Goal: Task Accomplishment & Management: Complete application form

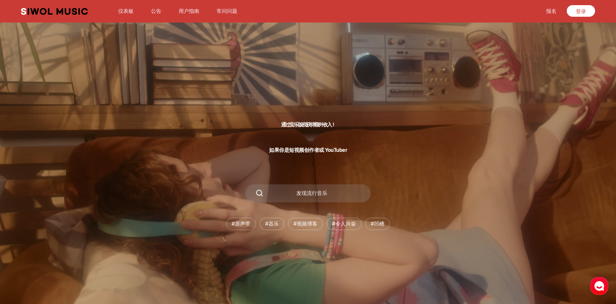
click at [125, 10] on font "仪表板" at bounding box center [125, 11] width 15 height 6
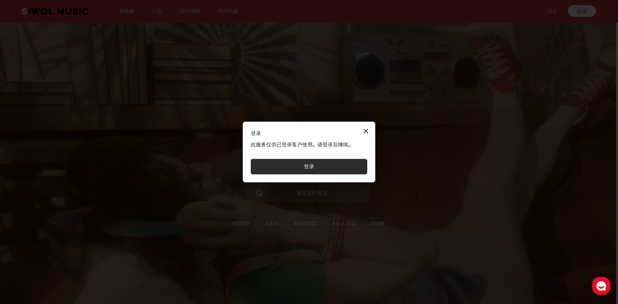
click at [317, 168] on button "登录" at bounding box center [309, 166] width 116 height 15
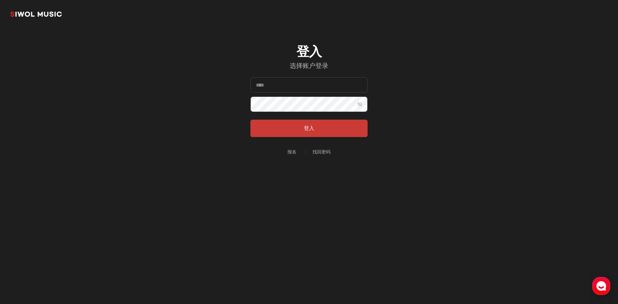
click at [292, 152] on font "报名" at bounding box center [291, 151] width 9 height 5
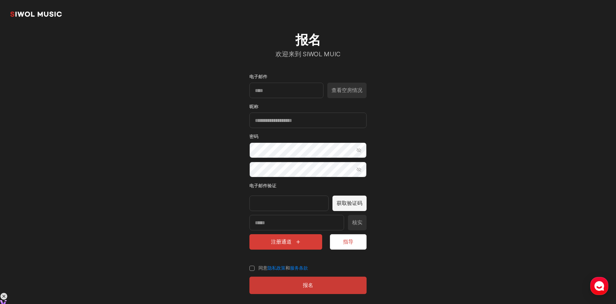
scroll to position [17, 0]
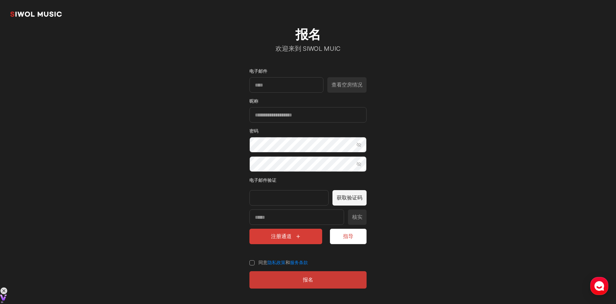
click at [430, 167] on section "共同品牌 报名 欢迎来到 SIWOL MUIC 电子邮件 查看空房情况 昵称 密码 显示密码 确认密码 显示密码 电子邮件验证 获取验证码 核实 注册通道 指…" at bounding box center [308, 143] width 616 height 321
click at [288, 197] on div at bounding box center [288, 197] width 79 height 15
click at [271, 180] on font "电子邮件验证" at bounding box center [262, 180] width 27 height 5
click at [271, 88] on input "电子邮件" at bounding box center [286, 84] width 74 height 15
type input "**********"
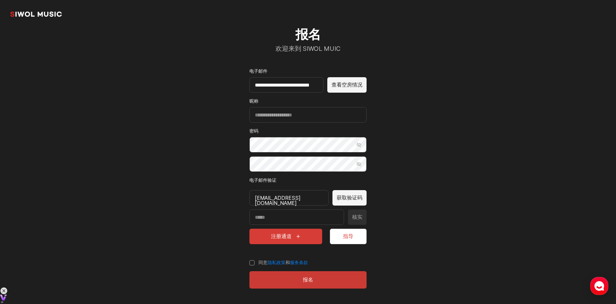
click at [351, 85] on font "查看空房情况" at bounding box center [346, 85] width 31 height 6
click at [287, 117] on input "昵称" at bounding box center [307, 114] width 117 height 15
type input "******"
drag, startPoint x: 480, startPoint y: 67, endPoint x: 508, endPoint y: 42, distance: 37.9
click at [480, 67] on section "**********" at bounding box center [308, 143] width 616 height 321
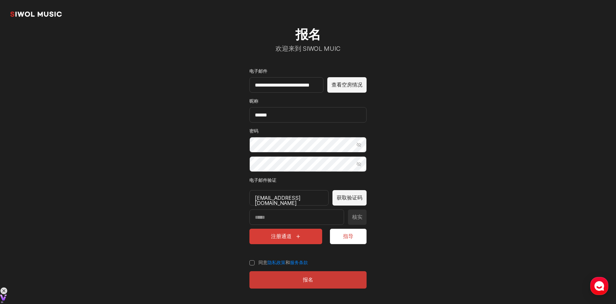
drag, startPoint x: 453, startPoint y: 67, endPoint x: 404, endPoint y: 98, distance: 57.6
click at [453, 69] on section "**********" at bounding box center [308, 143] width 616 height 321
drag, startPoint x: 185, startPoint y: 199, endPoint x: 217, endPoint y: 188, distance: 34.4
click at [185, 199] on section "**********" at bounding box center [308, 143] width 616 height 321
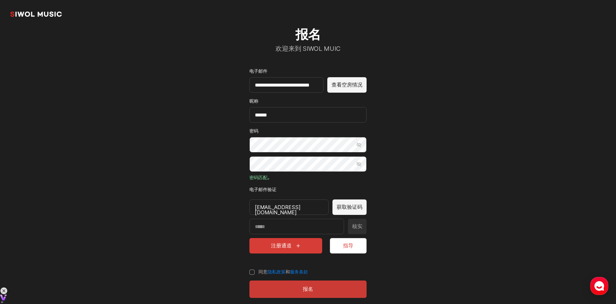
click at [441, 174] on section "**********" at bounding box center [308, 148] width 616 height 330
click at [360, 209] on font "获取验证码" at bounding box center [349, 207] width 26 height 6
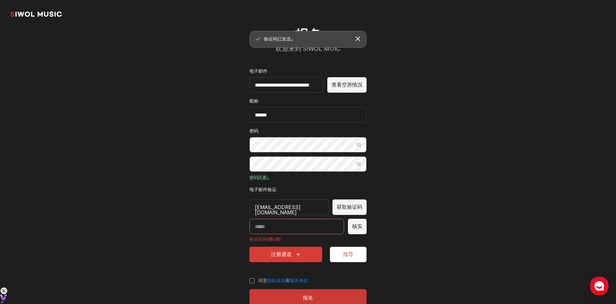
drag, startPoint x: 288, startPoint y: 231, endPoint x: 293, endPoint y: 231, distance: 4.8
click at [288, 231] on input "输入验证码" at bounding box center [296, 226] width 95 height 15
click at [281, 224] on input "输入验证码" at bounding box center [296, 226] width 95 height 15
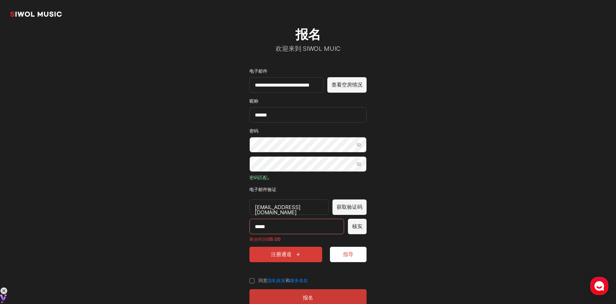
type input "*****"
click at [185, 197] on section "**********" at bounding box center [308, 152] width 616 height 339
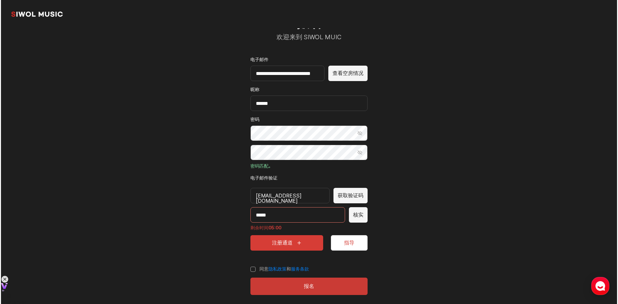
scroll to position [35, 0]
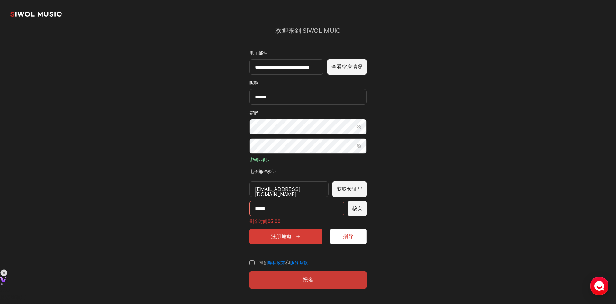
click at [360, 211] on font "核实" at bounding box center [357, 208] width 10 height 6
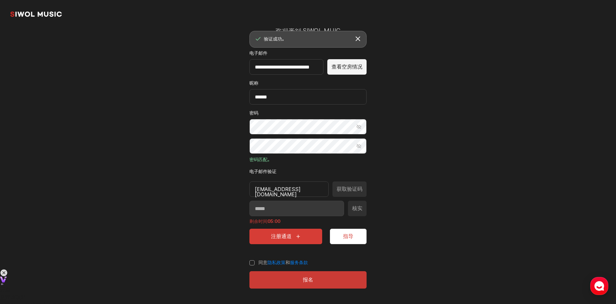
click at [450, 214] on section "**********" at bounding box center [308, 134] width 616 height 339
click at [282, 236] on font "注册通道" at bounding box center [281, 236] width 21 height 6
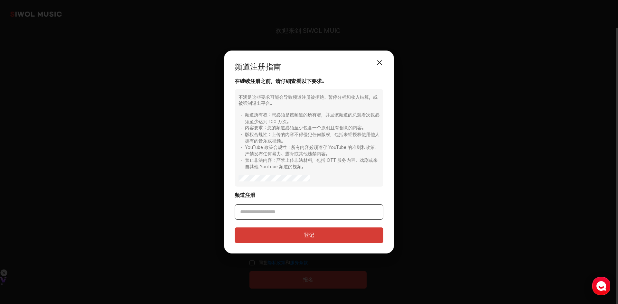
click at [273, 212] on input "频道注册" at bounding box center [308, 211] width 149 height 15
click at [280, 212] on input "频道注册" at bounding box center [308, 211] width 149 height 15
paste input "**********"
click at [253, 233] on button "登记" at bounding box center [308, 234] width 149 height 15
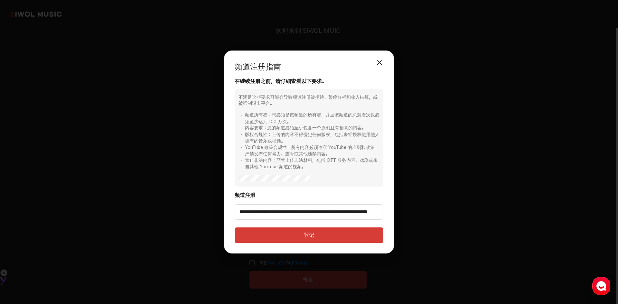
scroll to position [0, 0]
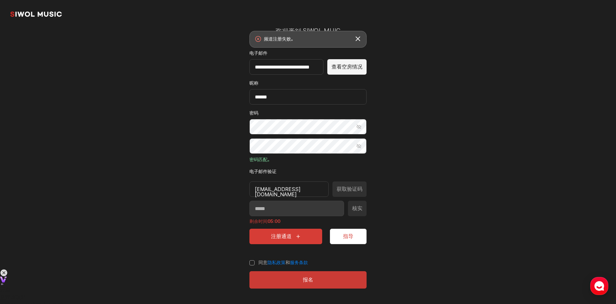
click at [397, 258] on section "**********" at bounding box center [308, 134] width 616 height 339
click at [288, 238] on font "注册通道" at bounding box center [281, 236] width 21 height 6
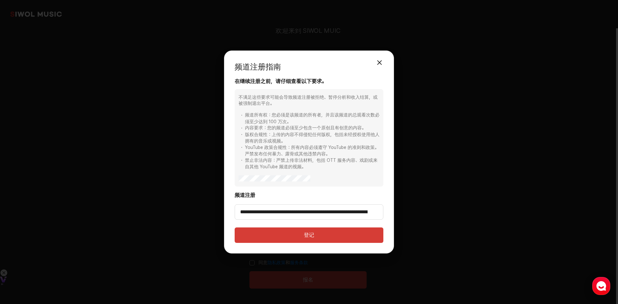
click at [299, 235] on button "登记" at bounding box center [308, 234] width 149 height 15
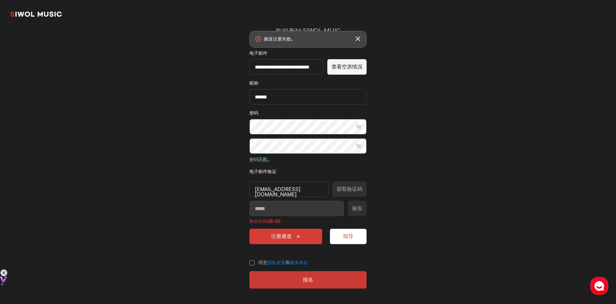
click at [251, 263] on label "同意 隐私政策 和 服务条款" at bounding box center [278, 263] width 59 height 6
click at [404, 191] on section "**********" at bounding box center [308, 134] width 616 height 339
click at [394, 241] on section "**********" at bounding box center [308, 134] width 616 height 339
click at [290, 209] on div "***** 核实 剩余时间 05:00" at bounding box center [307, 213] width 117 height 24
click at [342, 239] on button "指导" at bounding box center [348, 236] width 37 height 15
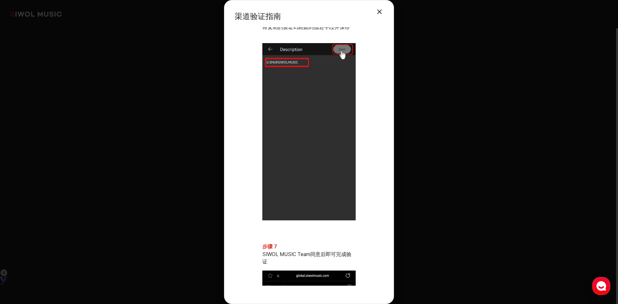
scroll to position [1299, 0]
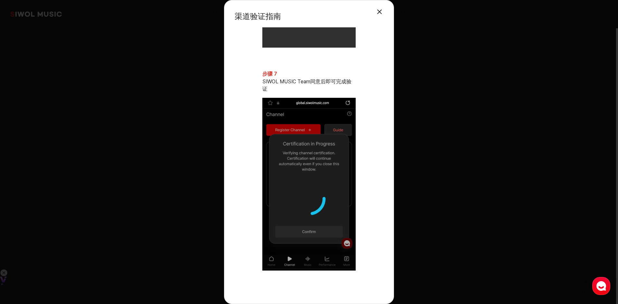
click at [382, 11] on button "关闭模式" at bounding box center [379, 11] width 13 height 13
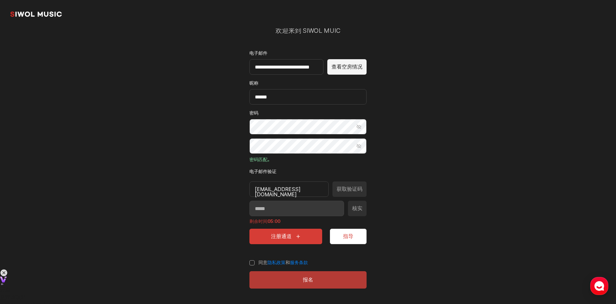
click at [310, 280] on font "报名" at bounding box center [308, 280] width 10 height 6
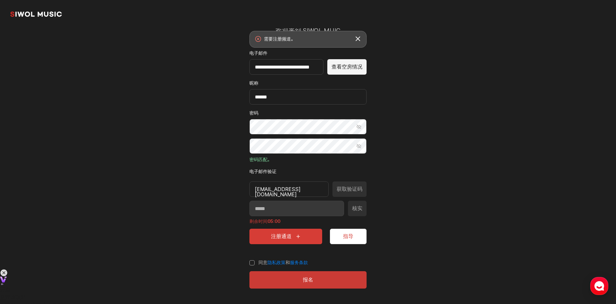
click at [291, 238] on font "注册通道" at bounding box center [281, 236] width 21 height 6
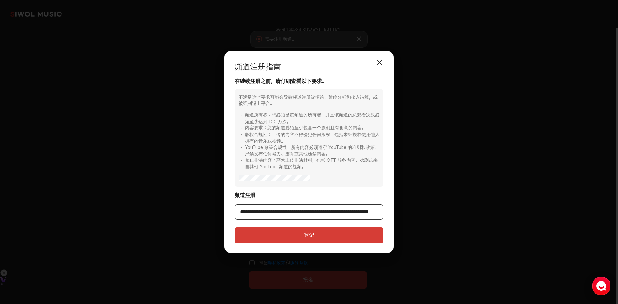
click at [309, 213] on input "**********" at bounding box center [308, 211] width 149 height 15
click at [305, 232] on font "登记" at bounding box center [309, 235] width 10 height 6
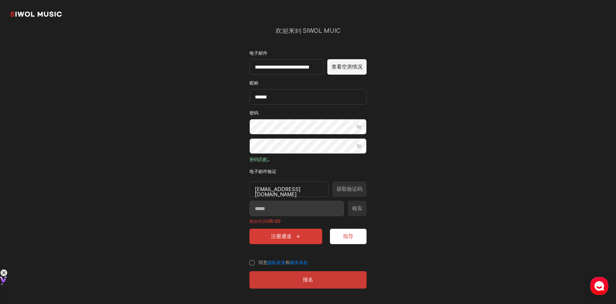
click at [287, 239] on font "注册通道" at bounding box center [281, 236] width 21 height 6
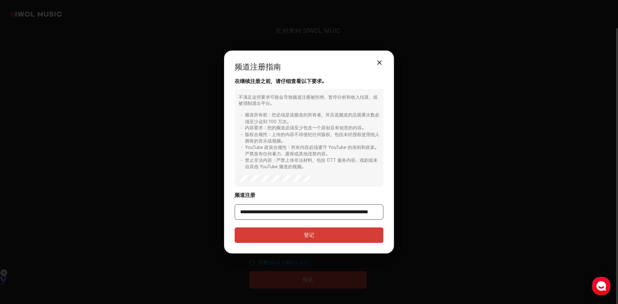
click at [289, 214] on input "**********" at bounding box center [308, 211] width 149 height 15
paste input "请输入您的 YouTube 频道链接"
type input "**********"
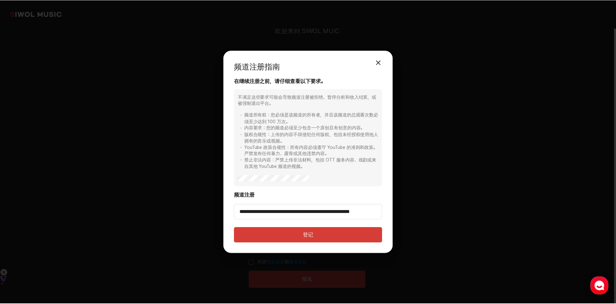
scroll to position [0, 0]
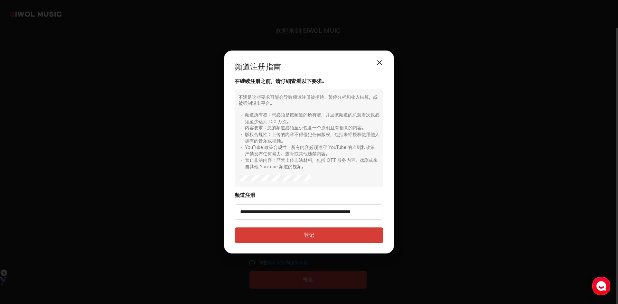
click at [322, 231] on button "登记" at bounding box center [308, 234] width 149 height 15
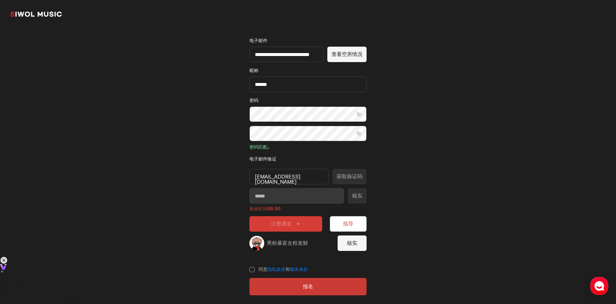
scroll to position [54, 0]
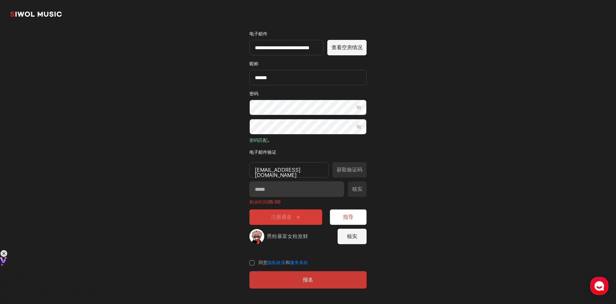
click at [349, 239] on font "核实" at bounding box center [352, 236] width 10 height 6
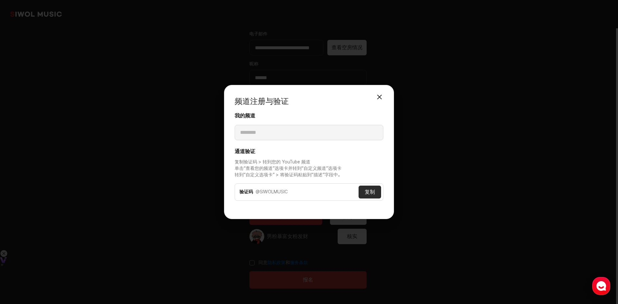
click at [370, 196] on button "复制" at bounding box center [369, 192] width 23 height 13
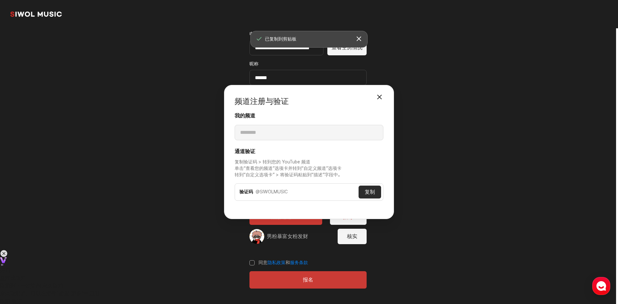
click at [368, 190] on font "复制" at bounding box center [369, 192] width 10 height 6
click at [380, 99] on button "关闭模式" at bounding box center [379, 96] width 13 height 13
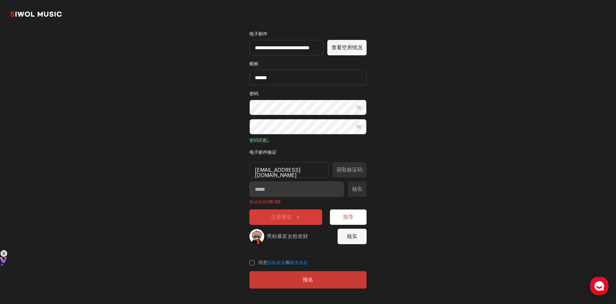
click at [349, 236] on font "核实" at bounding box center [352, 236] width 10 height 6
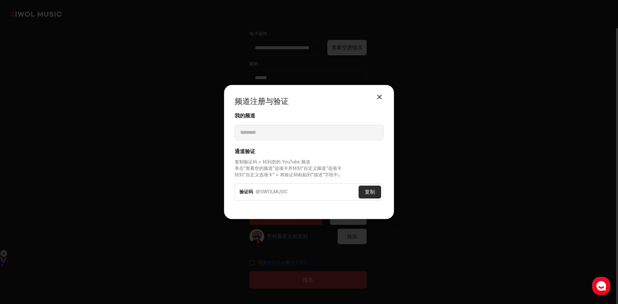
click at [300, 125] on div "我的频道 ********" at bounding box center [308, 126] width 149 height 28
click at [377, 98] on button "关闭模式" at bounding box center [379, 96] width 13 height 13
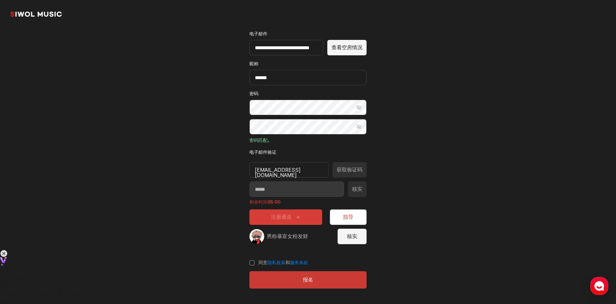
click at [404, 182] on section "**********" at bounding box center [308, 125] width 616 height 358
click at [206, 235] on section "**********" at bounding box center [308, 125] width 616 height 358
click at [362, 239] on button "核实" at bounding box center [351, 236] width 29 height 15
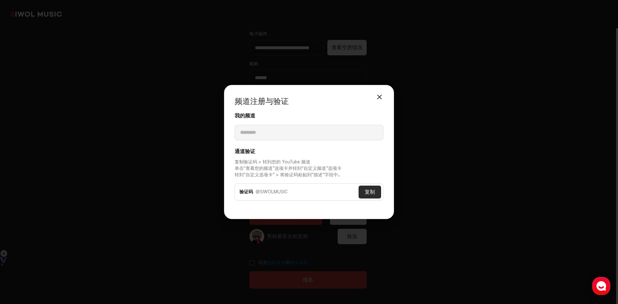
click at [381, 99] on button "关闭模式" at bounding box center [379, 96] width 13 height 13
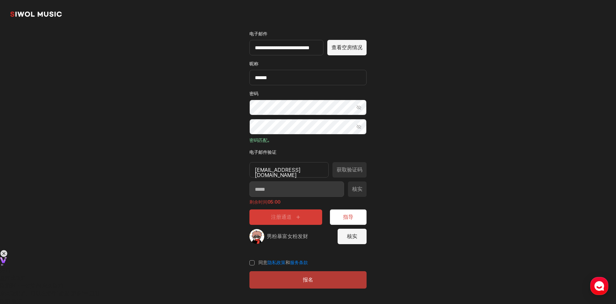
click at [316, 278] on button "报名" at bounding box center [307, 279] width 117 height 17
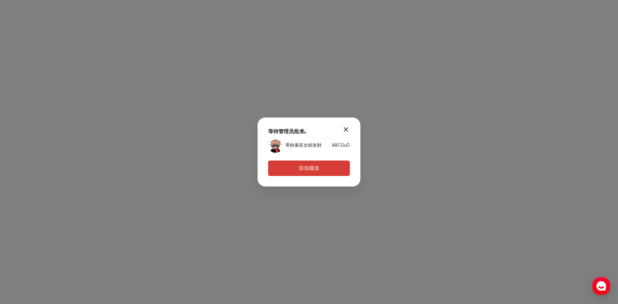
click at [329, 137] on div "等待管理员批准。 男粉暴富女粉发财 A8CGuD" at bounding box center [309, 140] width 82 height 24
click at [322, 164] on button "添加频道" at bounding box center [309, 168] width 82 height 15
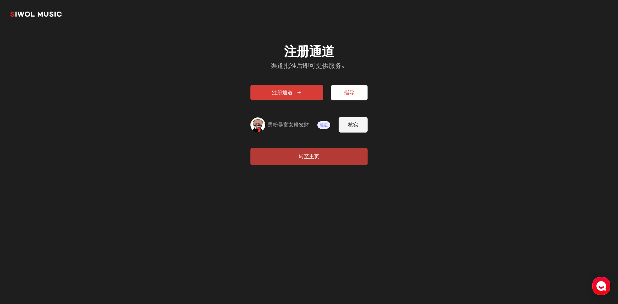
click at [307, 157] on font "转至主页" at bounding box center [309, 156] width 21 height 6
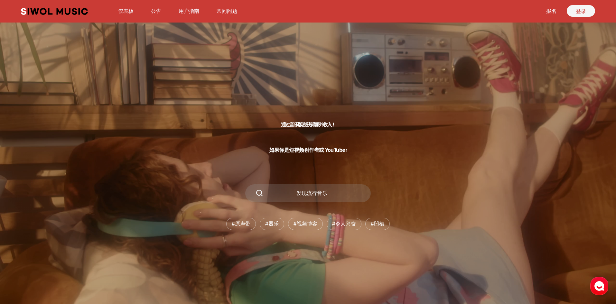
click at [578, 10] on font "登录" at bounding box center [580, 11] width 10 height 6
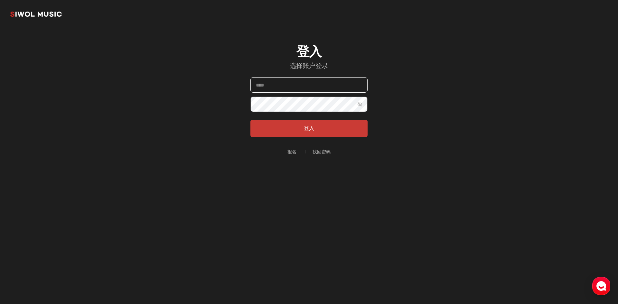
click at [278, 89] on input "电子邮件" at bounding box center [308, 84] width 117 height 15
type input "**********"
click at [250, 120] on button "登入" at bounding box center [308, 128] width 117 height 17
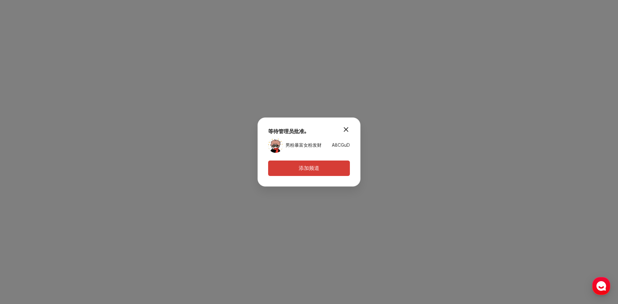
click at [345, 130] on button "modal.close" at bounding box center [345, 129] width 13 height 13
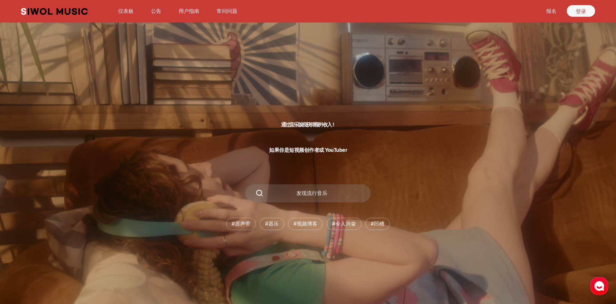
click at [575, 11] on link "登录" at bounding box center [580, 11] width 28 height 12
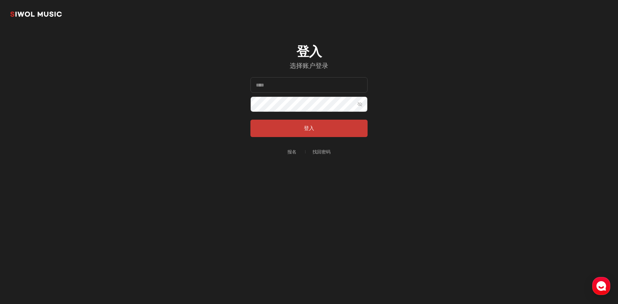
click at [285, 93] on form "电子邮件 密码 显示密码 登入" at bounding box center [308, 107] width 117 height 60
click at [282, 86] on input "电子邮件" at bounding box center [308, 84] width 117 height 15
type input "**********"
click at [250, 120] on button "登入" at bounding box center [308, 128] width 117 height 17
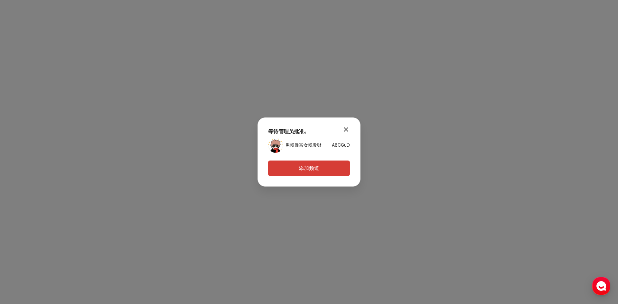
click at [276, 129] on font "等待管理员批准。" at bounding box center [288, 131] width 41 height 6
click at [295, 98] on div "modal.close 等待管理员批准。 男粉暴富女粉发财 A8CGuD 添加频道" at bounding box center [309, 152] width 618 height 304
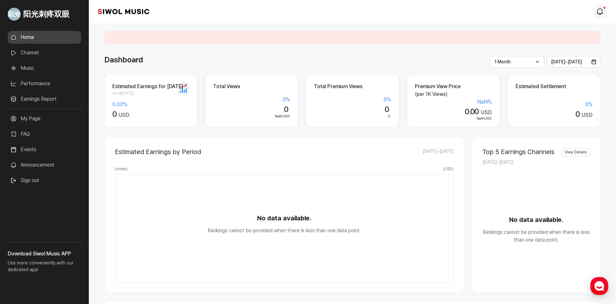
click at [601, 11] on icon "modal.notifications" at bounding box center [600, 12] width 8 height 8
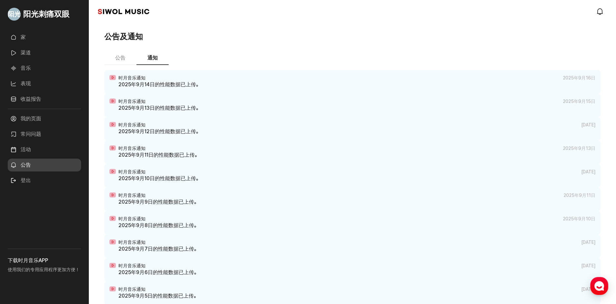
click at [165, 84] on font "2025年9月14日的性能数据已上传。" at bounding box center [159, 84] width 82 height 6
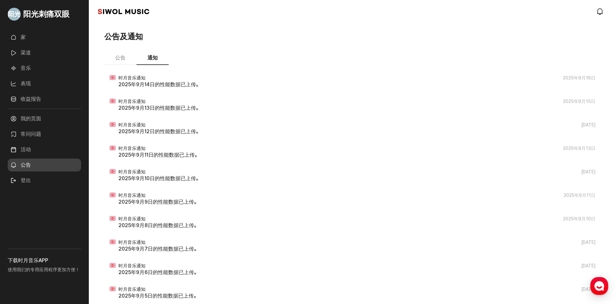
click at [124, 58] on font "公告" at bounding box center [120, 58] width 10 height 6
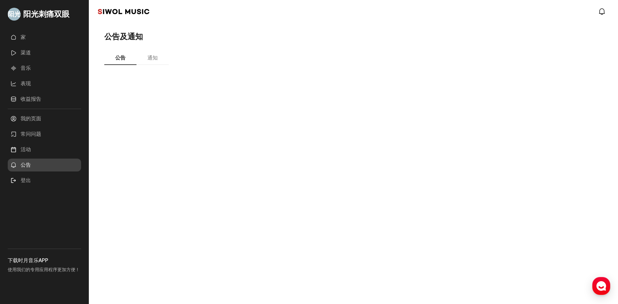
click at [35, 52] on link "渠道" at bounding box center [44, 52] width 73 height 13
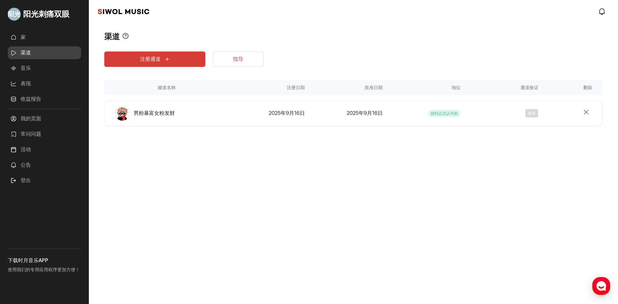
click at [41, 38] on link "家" at bounding box center [44, 37] width 73 height 13
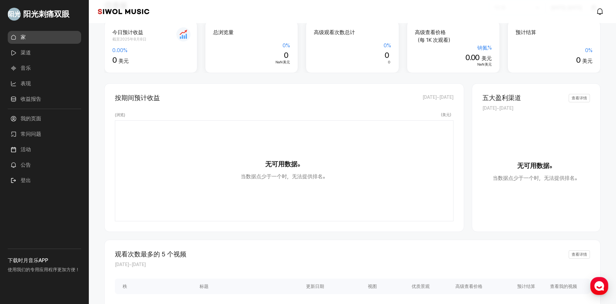
scroll to position [64, 0]
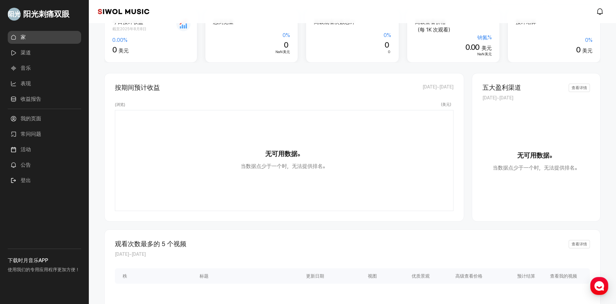
click at [26, 167] on font "公告" at bounding box center [26, 165] width 10 height 6
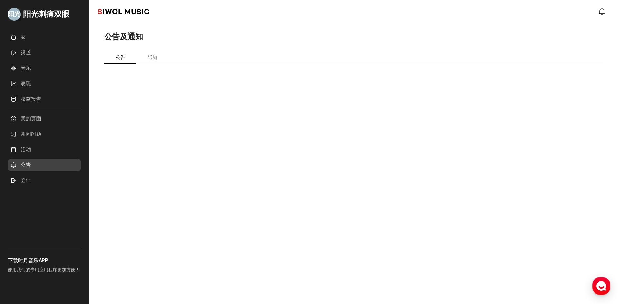
click at [28, 84] on font "表现" at bounding box center [26, 83] width 10 height 6
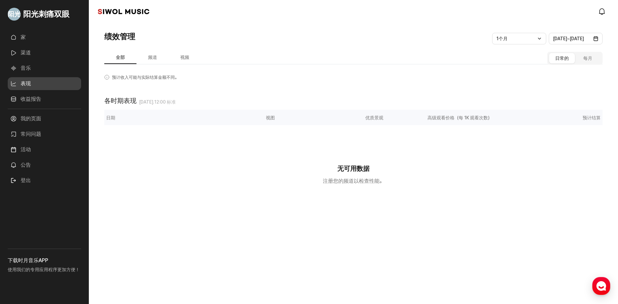
click at [18, 35] on link "家" at bounding box center [44, 37] width 73 height 13
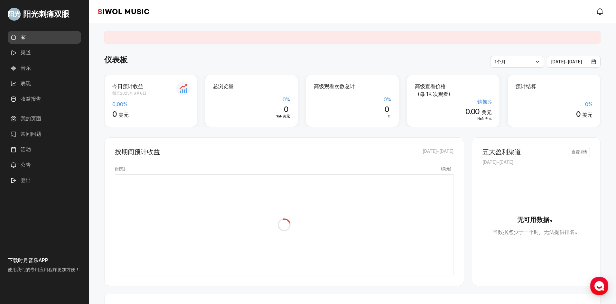
click at [579, 152] on font "查看详情" at bounding box center [578, 152] width 15 height 5
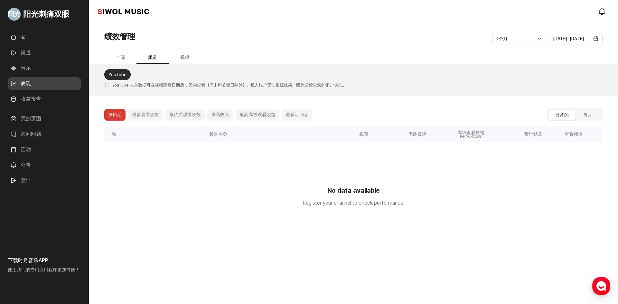
click at [25, 38] on font "家" at bounding box center [23, 37] width 5 height 6
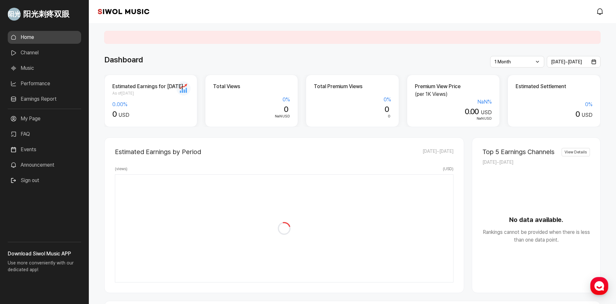
click at [256, 58] on div "Dashboard" at bounding box center [352, 60] width 496 height 12
click at [184, 91] on span "As of 2025.08.08" at bounding box center [150, 93] width 77 height 6
click at [43, 254] on h3 "Download Siwol Music APP" at bounding box center [44, 254] width 73 height 8
drag, startPoint x: 252, startPoint y: 238, endPoint x: 247, endPoint y: 241, distance: 5.0
click at [252, 238] on div "No data available. Rankings cannot be provided when there is less than one data…" at bounding box center [284, 224] width 338 height 98
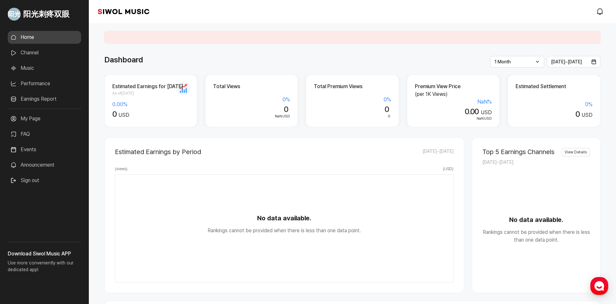
click at [12, 14] on span "Go to My Profile" at bounding box center [14, 14] width 13 height 13
click at [19, 14] on span "Go to My Profile" at bounding box center [14, 14] width 13 height 13
click at [38, 14] on span "阳光刺疼双眼" at bounding box center [46, 14] width 46 height 12
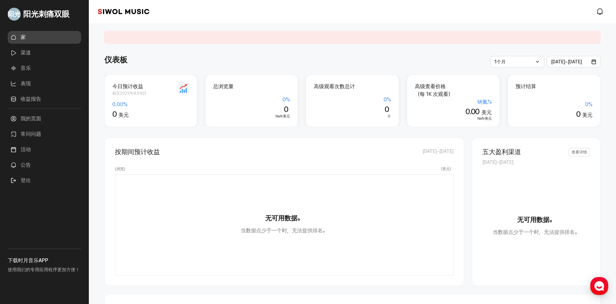
click at [30, 97] on font "收益报告" at bounding box center [31, 99] width 21 height 6
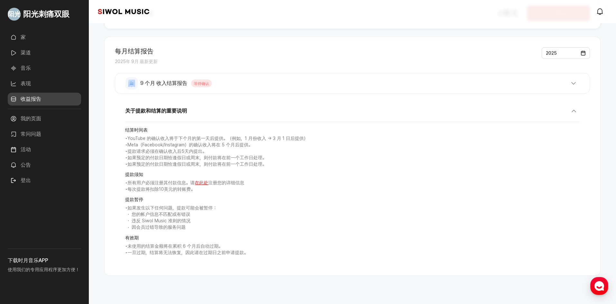
scroll to position [77, 0]
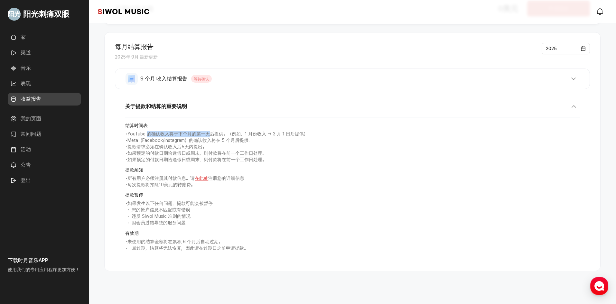
drag, startPoint x: 149, startPoint y: 136, endPoint x: 210, endPoint y: 136, distance: 60.8
click at [210, 136] on font "YouTube 的确认收入将于下个月的第一天后提供。（例如，1 月份收入 → 3 月 1 日后提供）" at bounding box center [217, 133] width 180 height 5
click at [167, 139] on font "Meta（Facebook/Instagram）的确认收入将在 5 个月后提供。" at bounding box center [189, 140] width 125 height 5
drag, startPoint x: 153, startPoint y: 134, endPoint x: 204, endPoint y: 135, distance: 50.5
click at [204, 135] on font "YouTube 的确认收入将于下个月的第一天后提供。（例如，1 月份收入 → 3 月 1 日后提供）" at bounding box center [217, 133] width 180 height 5
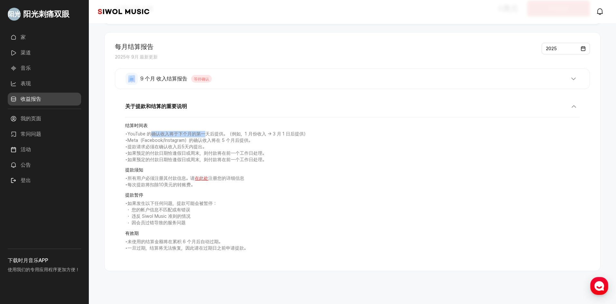
click at [190, 135] on font "YouTube 的确认收入将于下个月的第一天后提供。（例如，1 月份收入 → 3 月 1 日后提供）" at bounding box center [217, 133] width 180 height 5
drag, startPoint x: 131, startPoint y: 140, endPoint x: 192, endPoint y: 140, distance: 60.8
click at [192, 140] on font "Meta（Facebook/Instagram）的确认收入将在 5 个月后提供。" at bounding box center [189, 140] width 125 height 5
click at [152, 146] on font "提款请求必须在确认收入后5天内提出。" at bounding box center [166, 146] width 79 height 5
drag, startPoint x: 123, startPoint y: 146, endPoint x: 215, endPoint y: 146, distance: 92.6
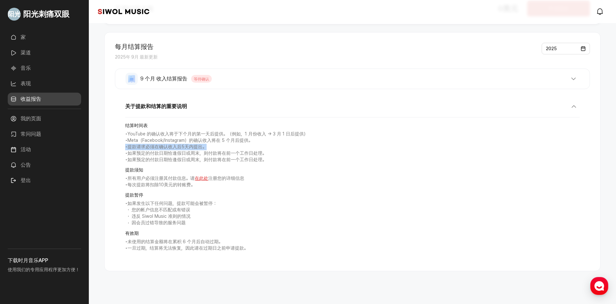
click at [215, 146] on div "关于提款和结算的重要说明 结算时间表 • YouTube 的确认收入将于下个月的第一天后提供。（例如，1 月份收入 → 3 月 1 日后提供） • Meta（…" at bounding box center [352, 179] width 475 height 164
click at [161, 148] on font "提款请求必须在确认收入后5天内提出。" at bounding box center [166, 146] width 79 height 5
drag, startPoint x: 127, startPoint y: 152, endPoint x: 267, endPoint y: 152, distance: 139.6
click at [267, 152] on p "• 如果预定的付款日期恰逢假日或周末，则付款将在前一个工作日处理。" at bounding box center [352, 153] width 454 height 6
click at [203, 154] on font "如果预定的付款日期恰逢假日或周末，则付款将在前一个工作日处理。" at bounding box center [196, 153] width 139 height 5
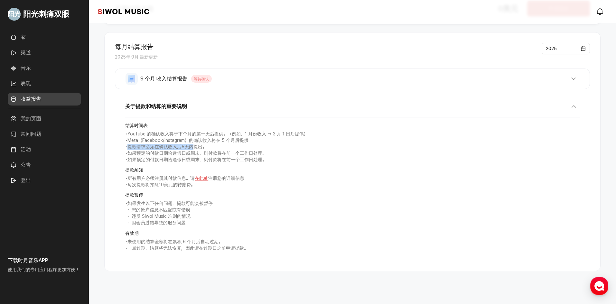
drag, startPoint x: 129, startPoint y: 146, endPoint x: 193, endPoint y: 147, distance: 63.7
click at [193, 147] on font "提款请求必须在确认收入后5天内提出。" at bounding box center [166, 146] width 79 height 5
click at [172, 155] on font "如果预定的付款日期恰逢假日或周末，则付款将在前一个工作日处理。" at bounding box center [196, 153] width 139 height 5
click at [243, 83] on button "9 个月 收入结算报告 等待确认" at bounding box center [352, 79] width 454 height 12
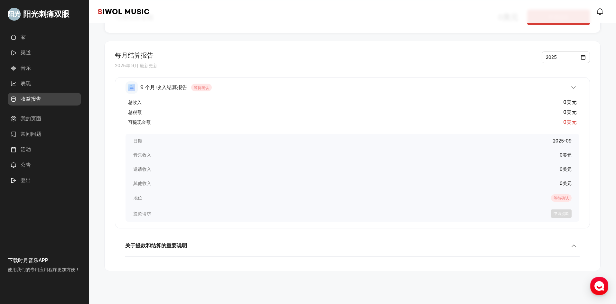
scroll to position [68, 0]
click at [264, 249] on button "关于提款和结算的重要说明" at bounding box center [352, 248] width 454 height 17
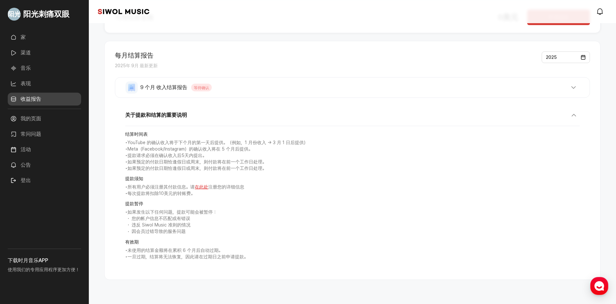
scroll to position [77, 0]
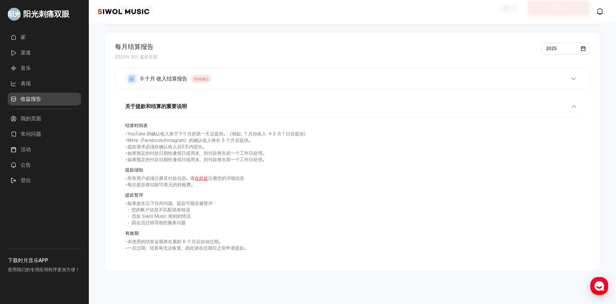
click at [172, 217] on font "违反 Siwol Music 准则的情况" at bounding box center [161, 216] width 59 height 5
click at [38, 162] on link "公告" at bounding box center [44, 165] width 73 height 13
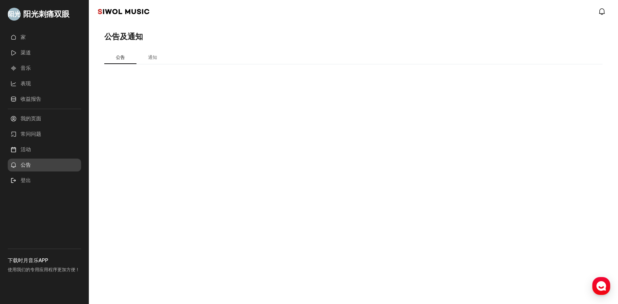
click at [27, 70] on font "音乐" at bounding box center [26, 68] width 10 height 6
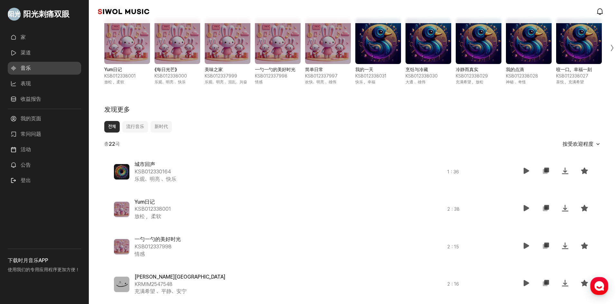
scroll to position [225, 0]
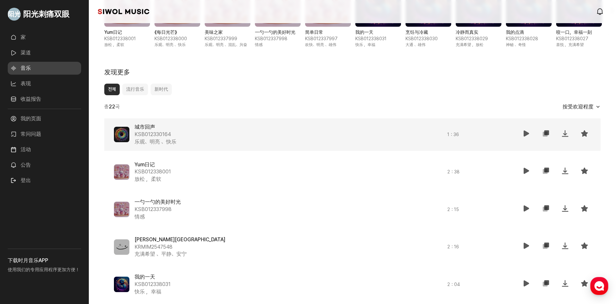
click at [525, 133] on icon at bounding box center [526, 134] width 8 height 8
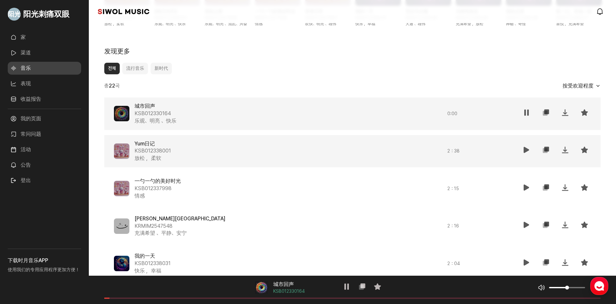
scroll to position [257, 0]
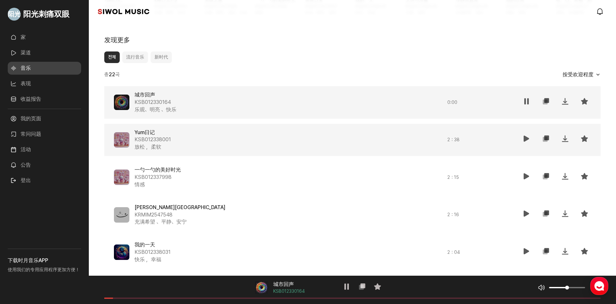
click at [525, 137] on icon at bounding box center [526, 139] width 8 height 8
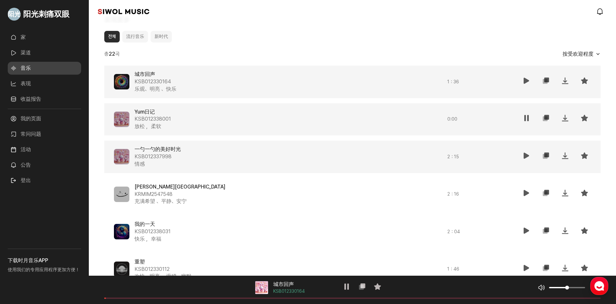
scroll to position [290, 0]
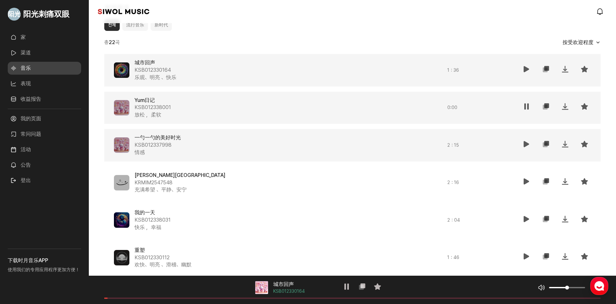
click at [528, 142] on icon at bounding box center [526, 144] width 8 height 8
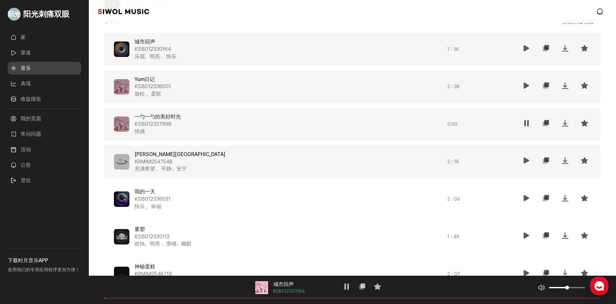
scroll to position [322, 0]
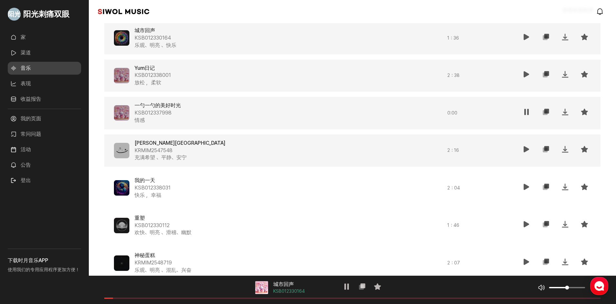
click at [525, 149] on icon at bounding box center [526, 149] width 8 height 8
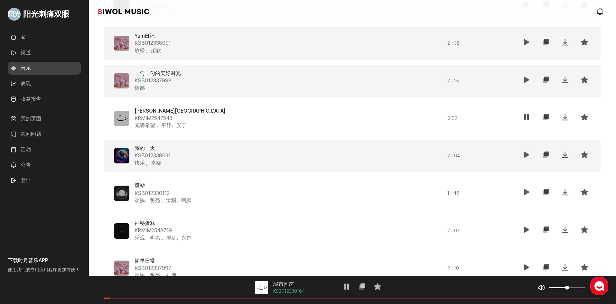
click at [529, 153] on icon at bounding box center [526, 155] width 8 height 8
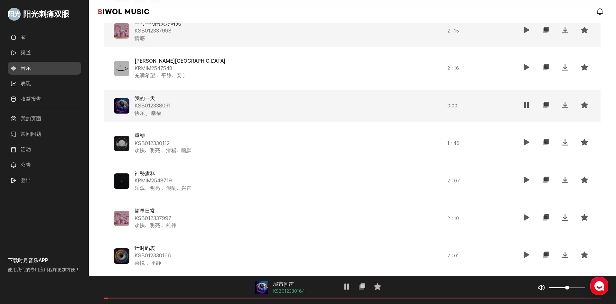
scroll to position [418, 0]
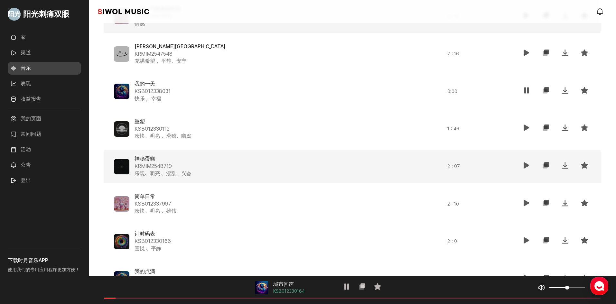
click at [523, 166] on icon at bounding box center [526, 165] width 8 height 8
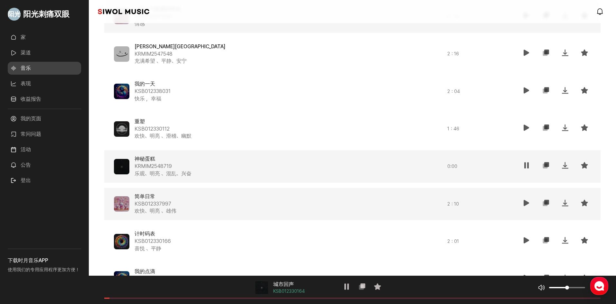
click at [527, 205] on icon at bounding box center [526, 203] width 8 height 8
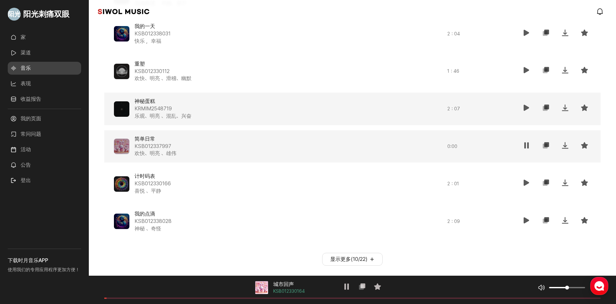
scroll to position [481, 0]
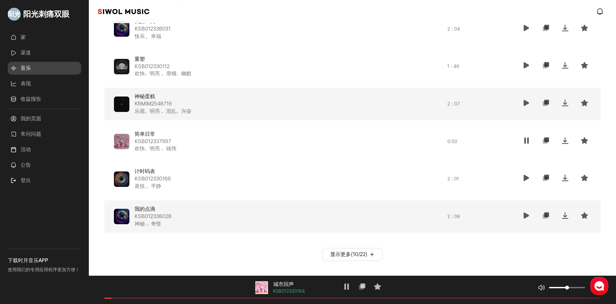
click at [526, 215] on icon at bounding box center [526, 216] width 8 height 8
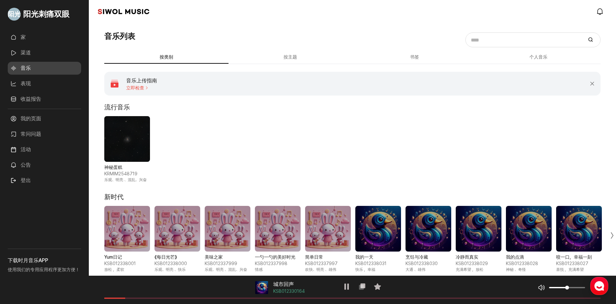
scroll to position [0, 0]
click at [303, 57] on button "按主题" at bounding box center [290, 57] width 124 height 13
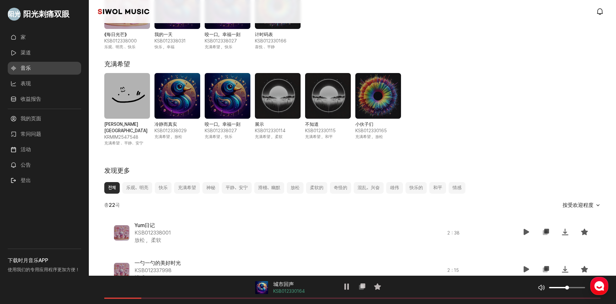
scroll to position [322, 0]
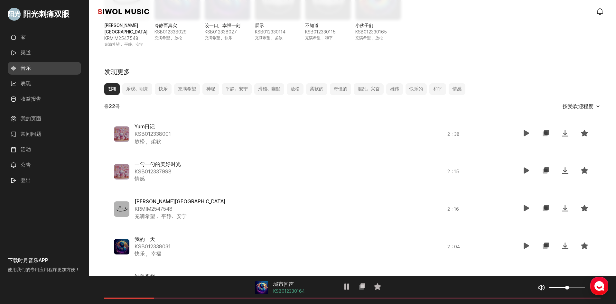
click at [133, 86] on button "乐观、明亮" at bounding box center [137, 89] width 30 height 12
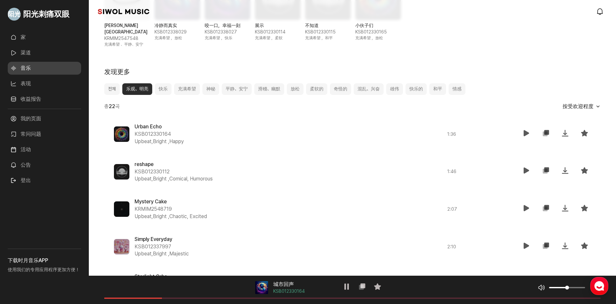
click at [163, 118] on div "Urban Echo KSB012330164 Upbeat,Bright , Happy 1 : 36 재생 복사 저장 즐겨찾기" at bounding box center [352, 134] width 496 height 32
click at [160, 86] on button "快乐" at bounding box center [163, 89] width 17 height 12
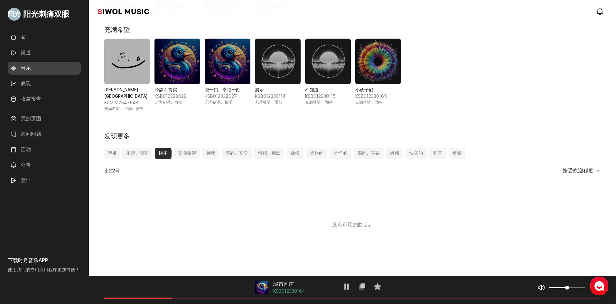
scroll to position [317, 0]
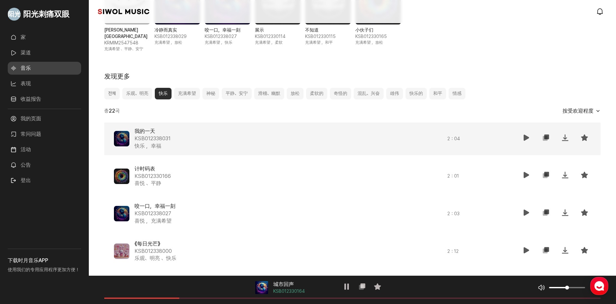
click at [528, 134] on icon at bounding box center [526, 138] width 8 height 8
click at [184, 91] on font "充满希望" at bounding box center [187, 93] width 18 height 5
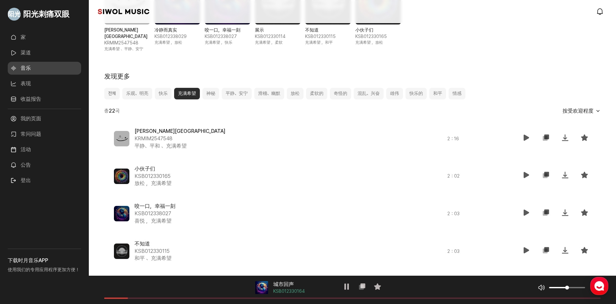
click at [571, 108] on font "按受欢迎程度" at bounding box center [577, 111] width 31 height 6
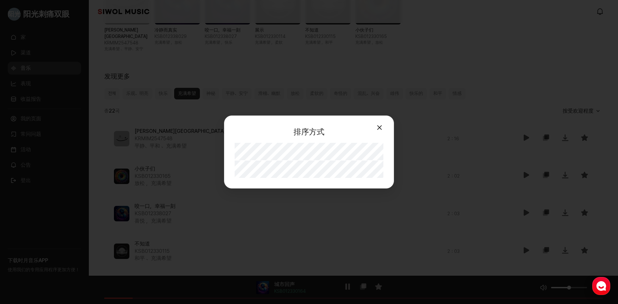
click at [378, 129] on button "关闭模式" at bounding box center [379, 127] width 13 height 13
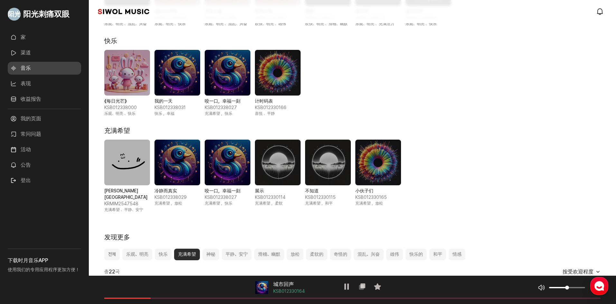
scroll to position [0, 0]
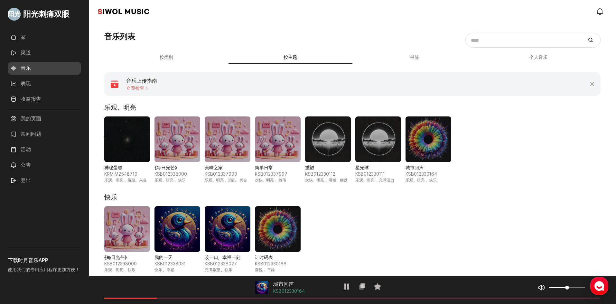
click at [166, 58] on font "按类别" at bounding box center [167, 57] width 14 height 5
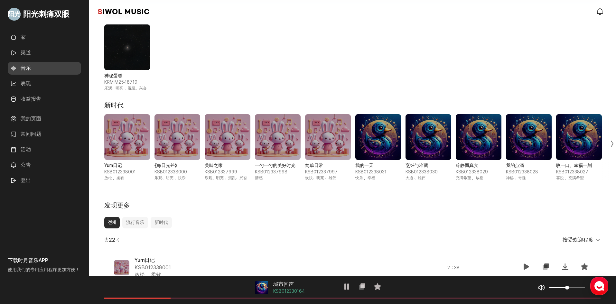
scroll to position [129, 0]
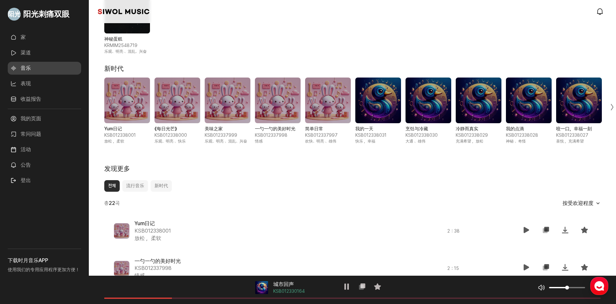
click at [124, 109] on span "1 / 10" at bounding box center [127, 101] width 46 height 46
click at [165, 102] on span "2 / 10" at bounding box center [177, 101] width 46 height 46
click at [611, 106] on div "下一张幻灯片" at bounding box center [607, 106] width 15 height 73
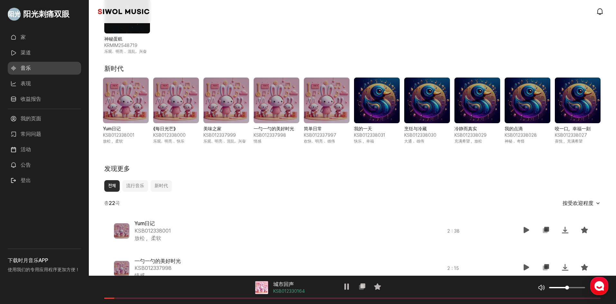
click at [611, 106] on div "Yum日记 KSB012338001 放松 ， 柔软 《每日光芒》 KSB012338000 乐观、明亮 、 快乐 美味之家 KSB012337999 乐观、…" at bounding box center [352, 111] width 527 height 67
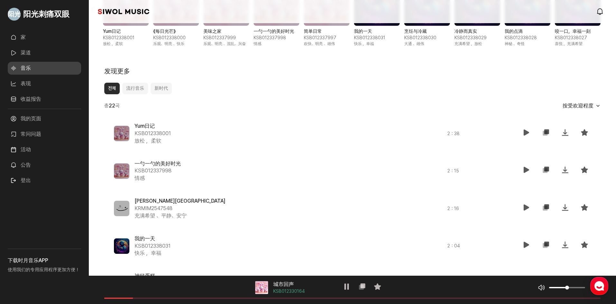
scroll to position [163, 0]
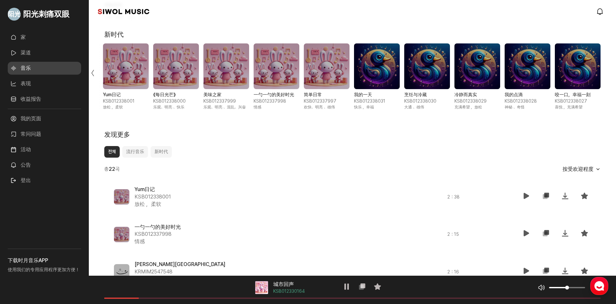
click at [132, 151] on font "流行音乐" at bounding box center [135, 151] width 18 height 5
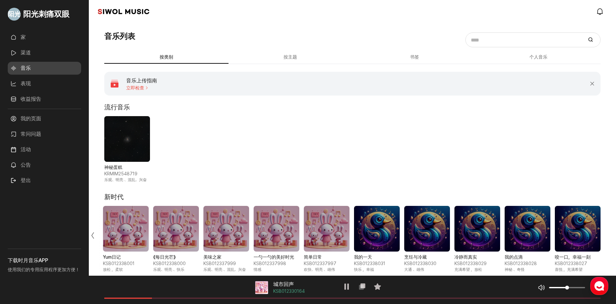
scroll to position [0, 0]
click at [120, 9] on link "时月音乐" at bounding box center [123, 11] width 51 height 6
click at [594, 10] on link "modal.notifications" at bounding box center [600, 11] width 13 height 13
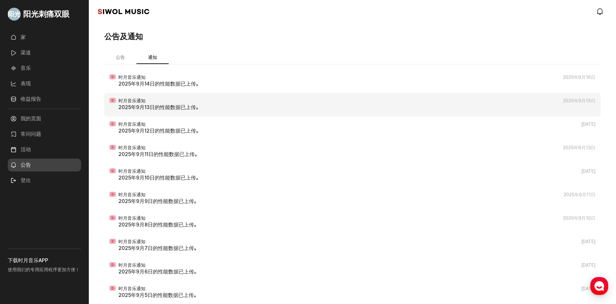
click at [170, 111] on p "2025年9月13日的性能数据已上传。" at bounding box center [356, 108] width 477 height 8
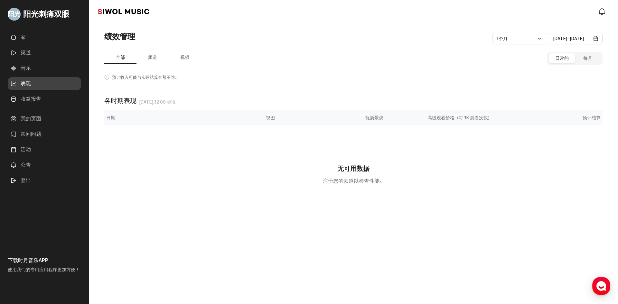
click at [151, 57] on font "频道" at bounding box center [152, 57] width 9 height 5
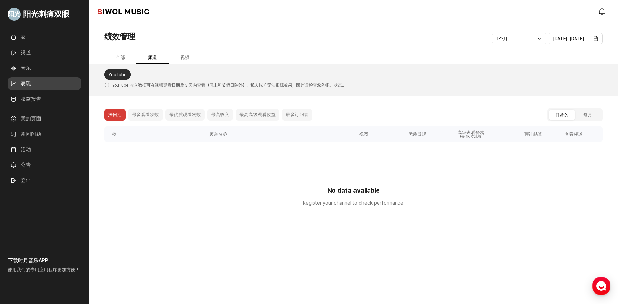
click at [186, 56] on font "视频" at bounding box center [184, 57] width 9 height 5
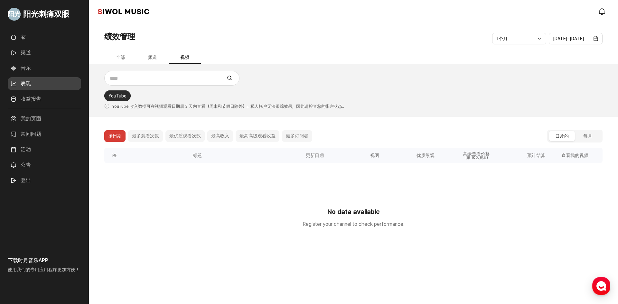
click at [114, 36] on font "绩效管理" at bounding box center [119, 36] width 31 height 9
click at [33, 35] on link "家" at bounding box center [44, 37] width 73 height 13
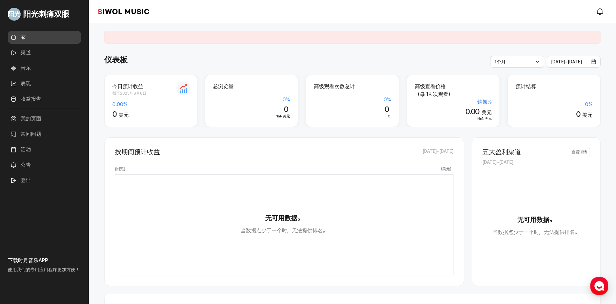
click at [27, 115] on font "我的页面" at bounding box center [31, 119] width 21 height 8
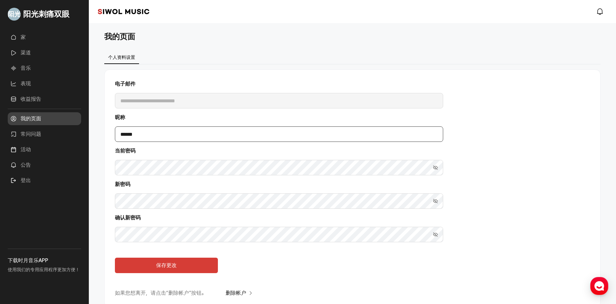
click at [159, 136] on input "******" at bounding box center [279, 133] width 328 height 15
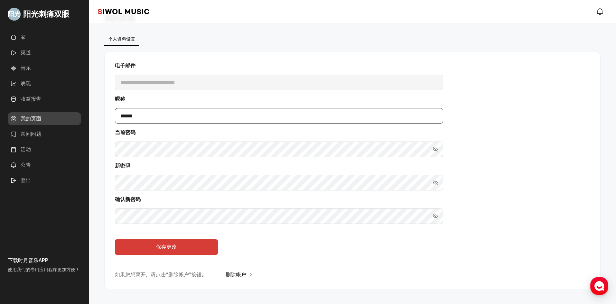
scroll to position [36, 0]
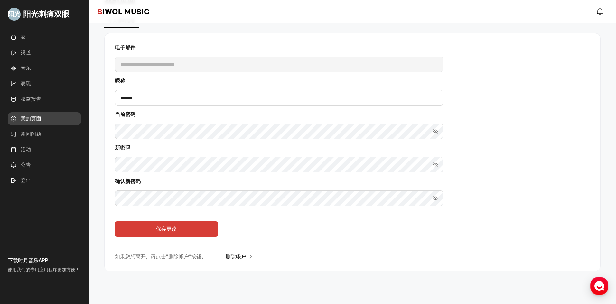
click at [32, 261] on font "下载时月音乐APP" at bounding box center [28, 260] width 41 height 6
click at [46, 259] on font "下载时月音乐APP" at bounding box center [28, 260] width 41 height 6
click at [23, 268] on font "使用我们的专用应用程序更加方便！" at bounding box center [44, 269] width 72 height 5
click at [11, 260] on font "下载时月音乐APP" at bounding box center [28, 260] width 41 height 6
click at [16, 260] on font "下载时月音乐APP" at bounding box center [28, 260] width 41 height 6
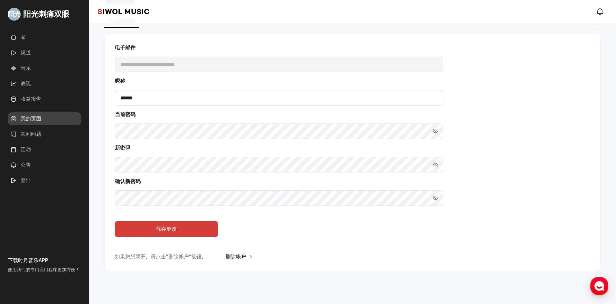
click at [12, 260] on font "下载时月音乐APP" at bounding box center [28, 260] width 41 height 6
click at [28, 163] on font "公告" at bounding box center [26, 165] width 10 height 6
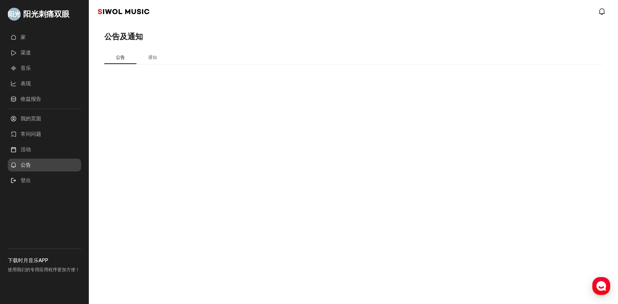
click at [27, 147] on font "活动" at bounding box center [26, 149] width 10 height 6
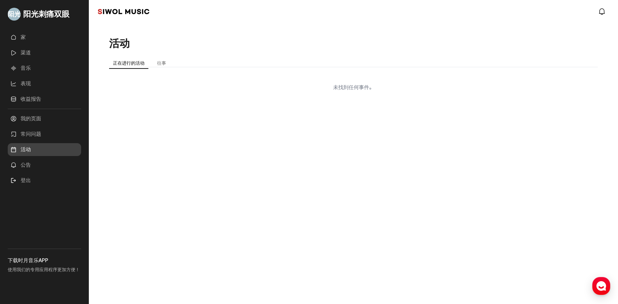
click at [32, 130] on link "常问问题" at bounding box center [44, 134] width 73 height 13
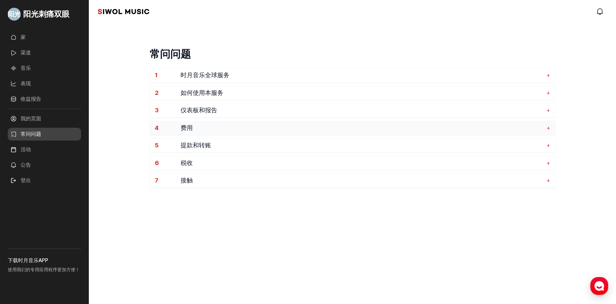
click at [236, 127] on span "费用" at bounding box center [361, 127] width 363 height 7
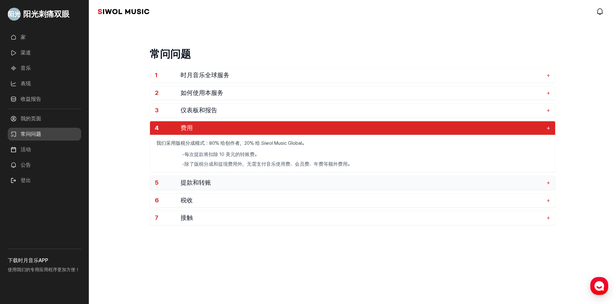
click at [239, 179] on span "提款和转账" at bounding box center [361, 182] width 363 height 7
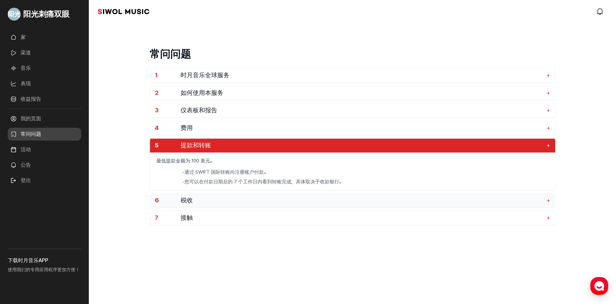
click at [244, 199] on span "税收" at bounding box center [361, 200] width 363 height 7
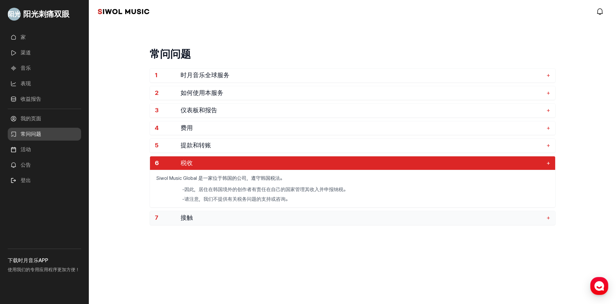
click at [258, 218] on span "接触" at bounding box center [361, 217] width 363 height 7
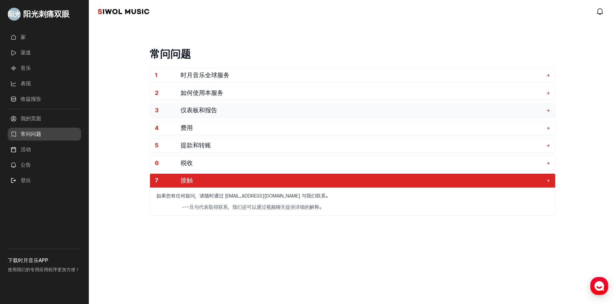
click at [220, 112] on span "仪表板和报告" at bounding box center [361, 110] width 363 height 7
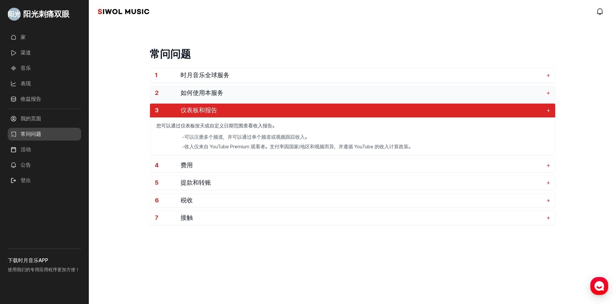
click at [212, 98] on button "2 如何使用本服务 +" at bounding box center [352, 93] width 405 height 14
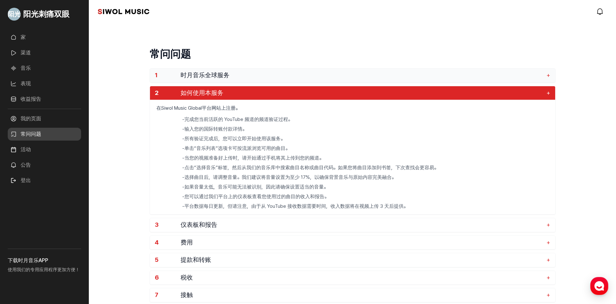
click at [223, 77] on font "时月音乐全球服务" at bounding box center [204, 74] width 49 height 7
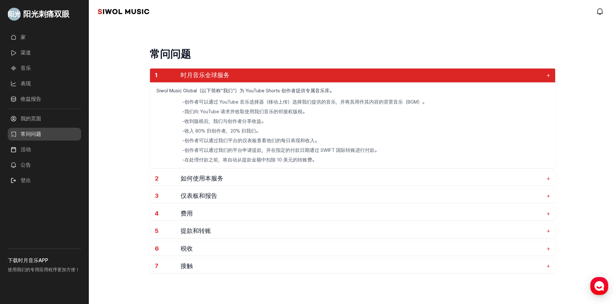
click at [30, 99] on font "收益报告" at bounding box center [31, 99] width 21 height 6
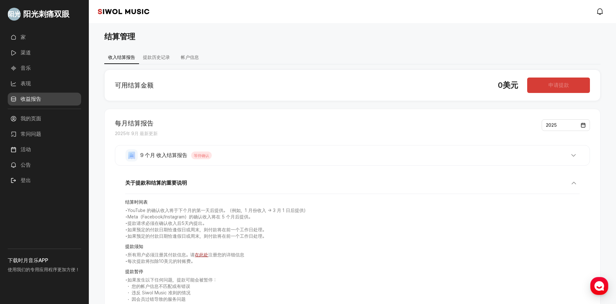
click at [198, 256] on font "在此处" at bounding box center [202, 254] width 14 height 5
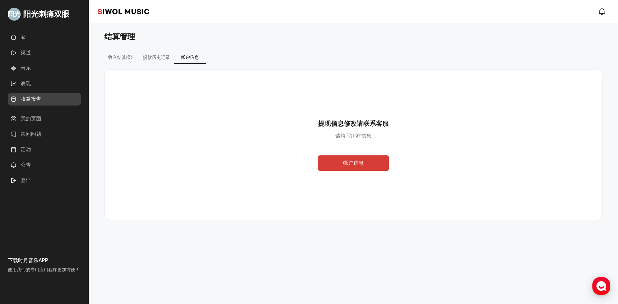
click at [340, 158] on button "帐户信息" at bounding box center [353, 162] width 71 height 15
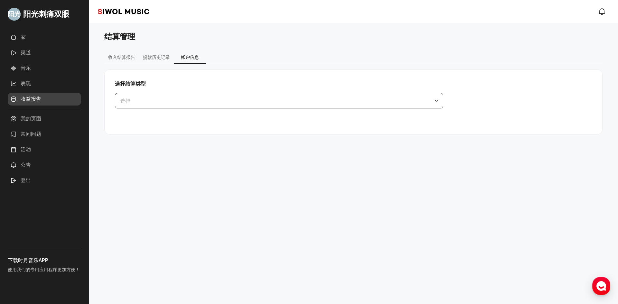
click at [178, 98] on button "选择" at bounding box center [279, 100] width 328 height 15
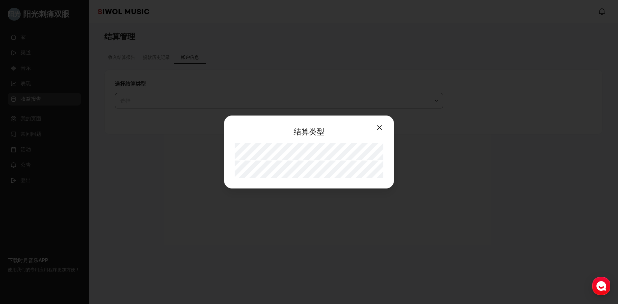
select select "**"
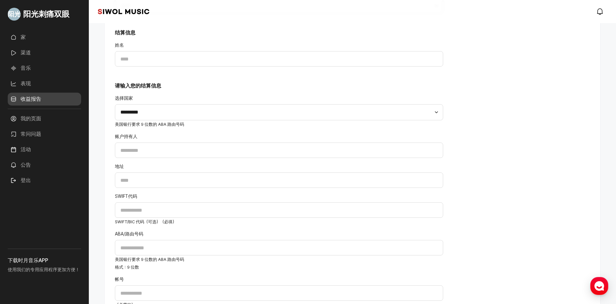
scroll to position [97, 0]
click at [170, 108] on select "**********" at bounding box center [279, 111] width 328 height 16
click at [170, 113] on select "**********" at bounding box center [279, 111] width 328 height 16
select select "**"
click at [115, 103] on select "**********" at bounding box center [279, 111] width 328 height 16
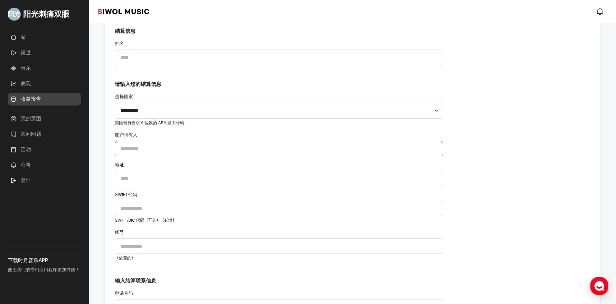
click at [162, 151] on input "账户持有人" at bounding box center [279, 148] width 328 height 15
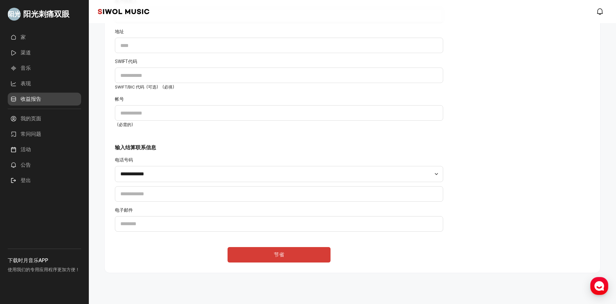
scroll to position [232, 0]
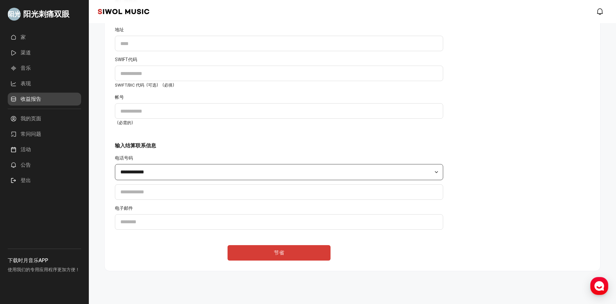
click at [167, 173] on select "**********" at bounding box center [279, 172] width 328 height 16
click at [162, 143] on h3 "输入结算联系信息" at bounding box center [279, 146] width 328 height 8
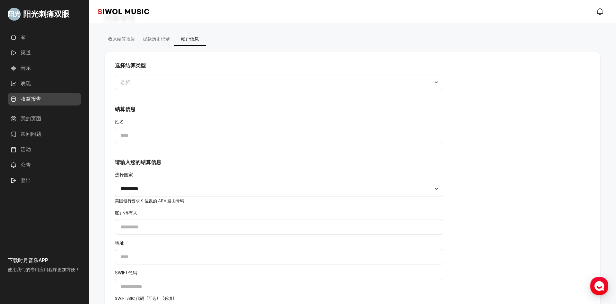
scroll to position [0, 0]
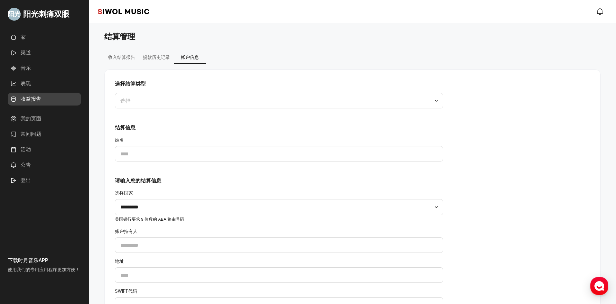
click at [123, 59] on font "收入结算报告" at bounding box center [121, 57] width 27 height 5
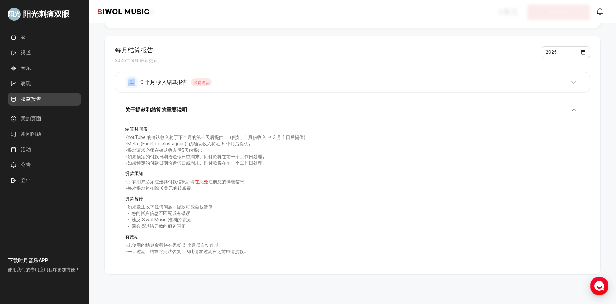
scroll to position [77, 0]
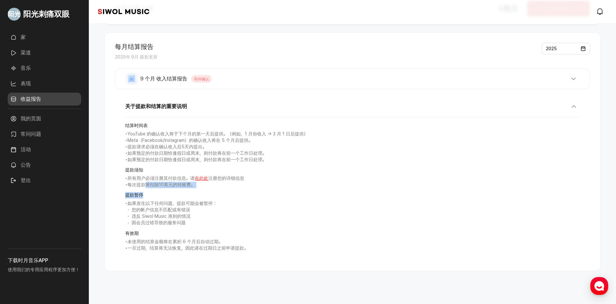
drag, startPoint x: 143, startPoint y: 184, endPoint x: 186, endPoint y: 188, distance: 42.4
click at [186, 188] on div "结算时间表 • YouTube 的确认收入将于下个月的第一天后提供。（例如，1 月份收入 → 3 月 1 日后提供） • Meta（Facebook/Inst…" at bounding box center [352, 186] width 454 height 139
click at [172, 207] on font "您的帐户信息不匹配或有错误" at bounding box center [161, 209] width 59 height 5
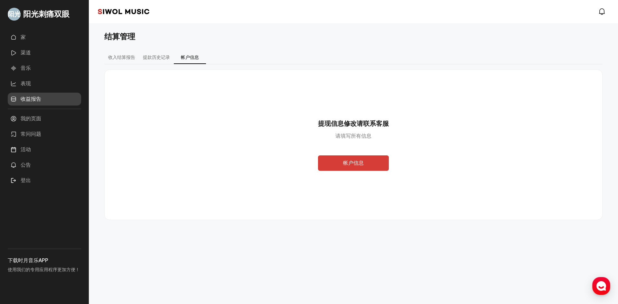
click at [258, 170] on div "帐户信息" at bounding box center [353, 162] width 477 height 15
click at [35, 70] on link "音乐" at bounding box center [44, 68] width 73 height 13
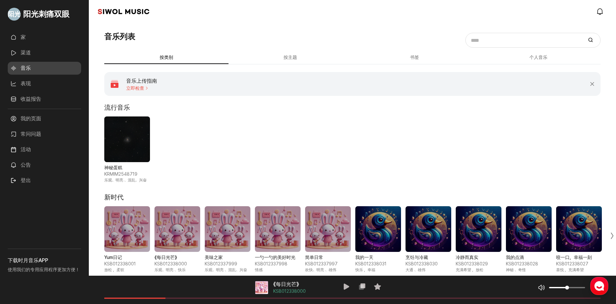
click at [129, 138] on span "1 / 1" at bounding box center [127, 139] width 46 height 46
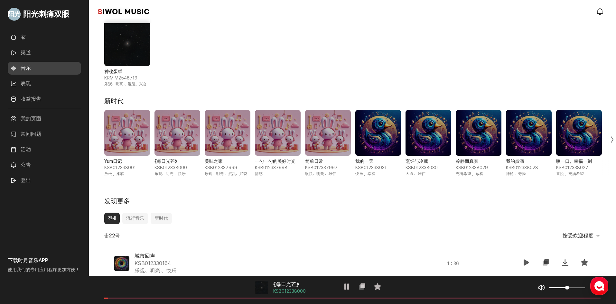
scroll to position [97, 0]
click at [125, 46] on span "1 / 1" at bounding box center [127, 43] width 46 height 46
click at [308, 56] on div "神秘蛋糕 KRMIM2548719 乐观、明亮 、 混乱、兴奋" at bounding box center [352, 53] width 496 height 67
click at [257, 63] on div "神秘蛋糕 KRMIM2548719 乐观、明亮 、 混乱、兴奋" at bounding box center [352, 53] width 496 height 67
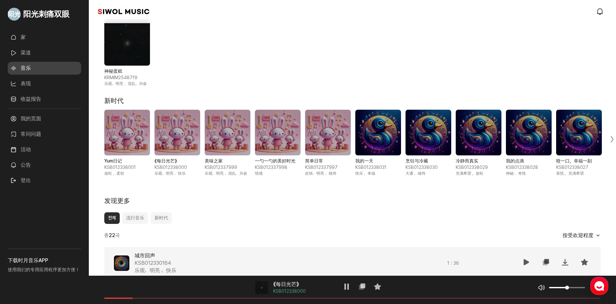
click at [523, 262] on icon at bounding box center [526, 262] width 8 height 8
click at [524, 261] on icon at bounding box center [526, 262] width 8 height 8
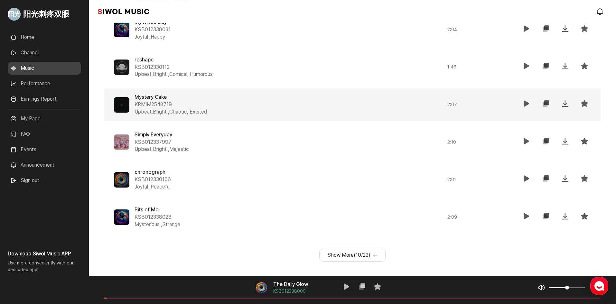
scroll to position [481, 0]
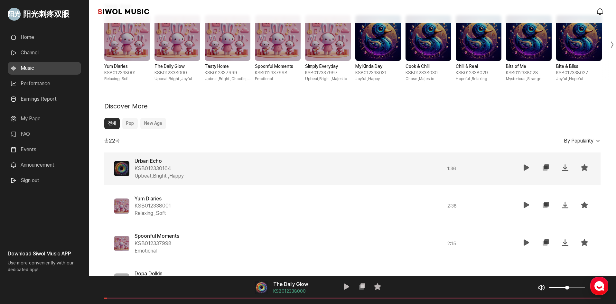
click at [131, 124] on button "Pop" at bounding box center [129, 124] width 15 height 12
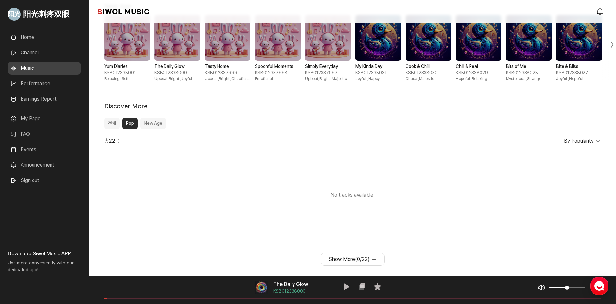
scroll to position [115, 0]
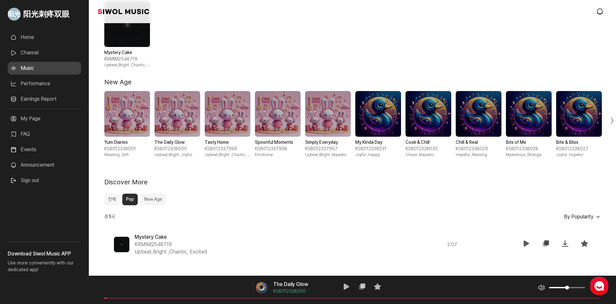
click at [154, 199] on button "New Age" at bounding box center [153, 200] width 26 height 12
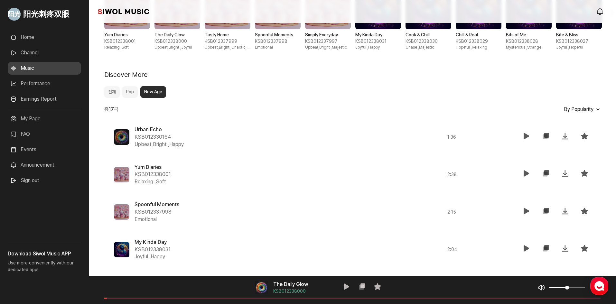
scroll to position [159, 0]
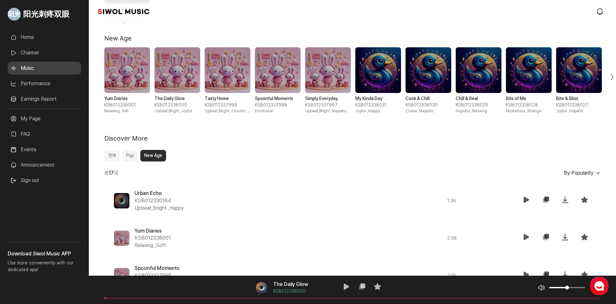
click at [130, 67] on span "1 / 10" at bounding box center [127, 70] width 46 height 46
click at [182, 68] on span "2 / 10" at bounding box center [177, 70] width 46 height 46
click at [240, 66] on span "3 / 10" at bounding box center [228, 70] width 46 height 46
click at [611, 73] on div "Next slide" at bounding box center [607, 76] width 15 height 73
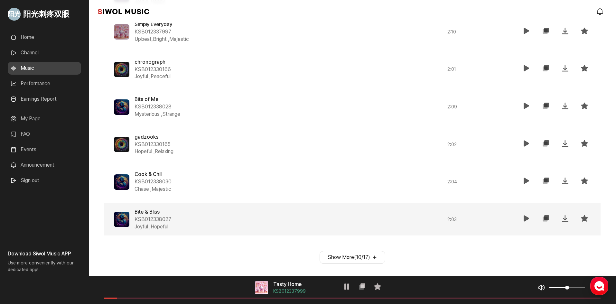
scroll to position [481, 0]
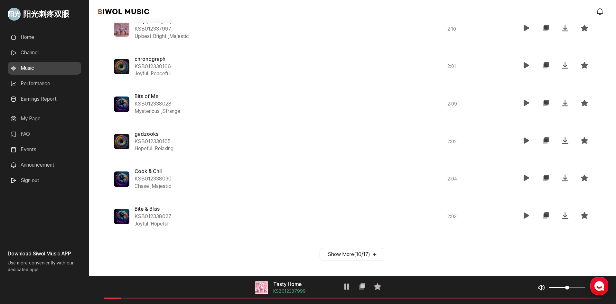
click at [356, 254] on button "Show More ( 10 / 17 )" at bounding box center [352, 254] width 66 height 13
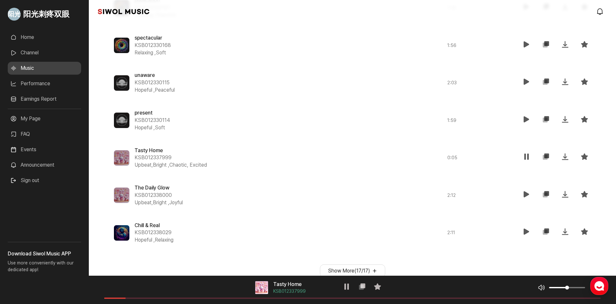
scroll to position [743, 0]
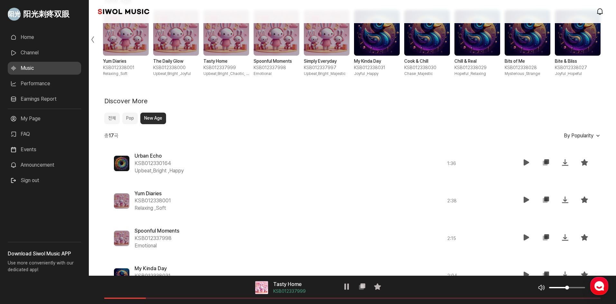
click at [113, 116] on button "전체" at bounding box center [111, 119] width 15 height 12
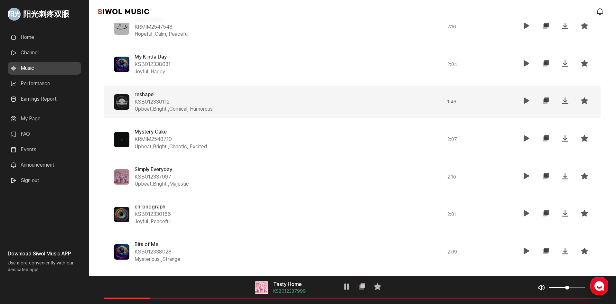
scroll to position [481, 0]
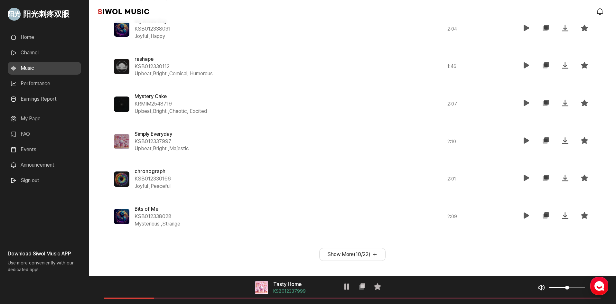
click at [357, 252] on button "Show More ( 10 / 22 )" at bounding box center [352, 254] width 66 height 13
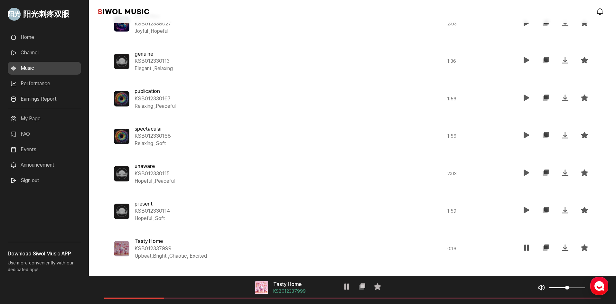
scroll to position [856, 0]
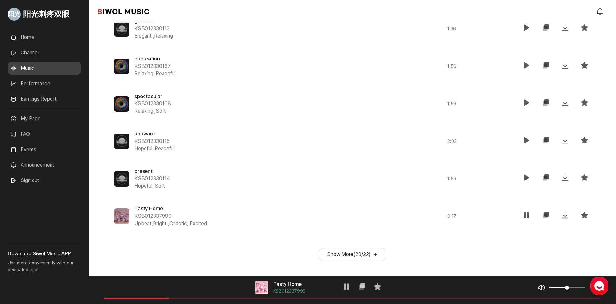
click at [356, 257] on button "Show More ( 20 / 22 )" at bounding box center [352, 254] width 67 height 13
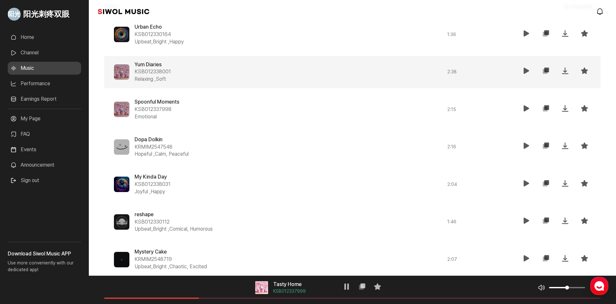
scroll to position [319, 0]
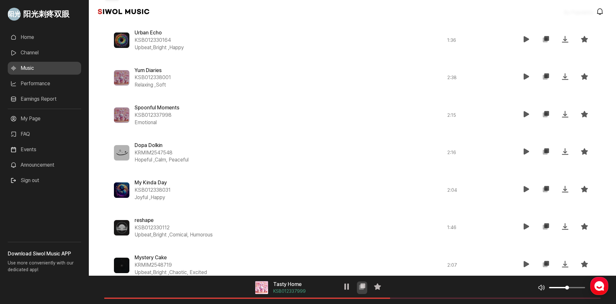
click at [357, 289] on button "복사" at bounding box center [362, 287] width 10 height 13
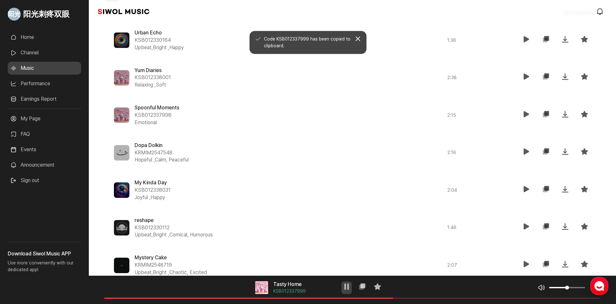
click at [343, 287] on icon at bounding box center [347, 287] width 8 height 8
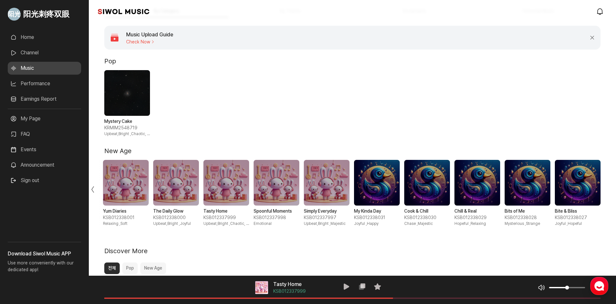
scroll to position [0, 0]
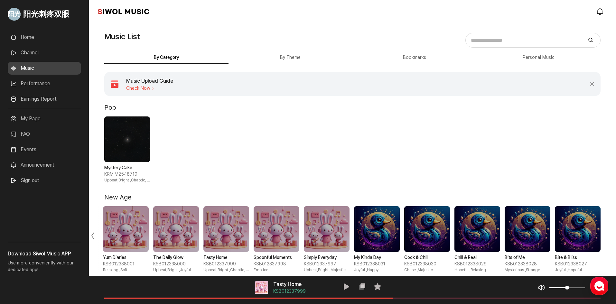
click at [514, 40] on input "Search Music" at bounding box center [524, 40] width 115 height 9
click at [490, 42] on input "Search Music" at bounding box center [524, 40] width 115 height 9
paste input "**********"
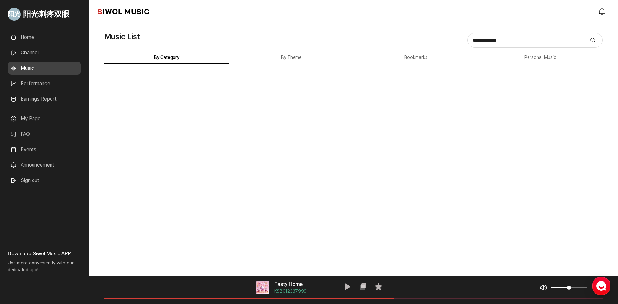
type input "**********"
click at [584, 37] on button "Search" at bounding box center [591, 40] width 15 height 6
click at [287, 57] on button "By Theme" at bounding box center [291, 57] width 124 height 13
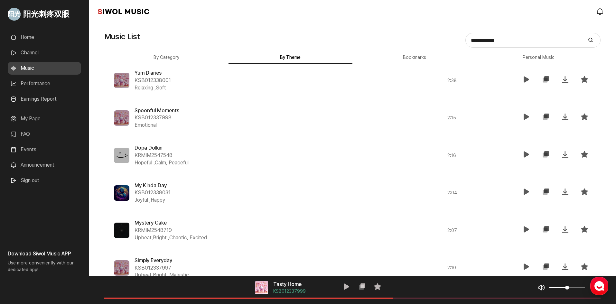
click at [540, 38] on input "**********" at bounding box center [524, 40] width 115 height 9
click at [583, 37] on button "Search" at bounding box center [590, 40] width 15 height 6
click at [590, 41] on icon "submit" at bounding box center [590, 39] width 5 height 5
click at [411, 53] on button "Bookmarks" at bounding box center [414, 57] width 124 height 13
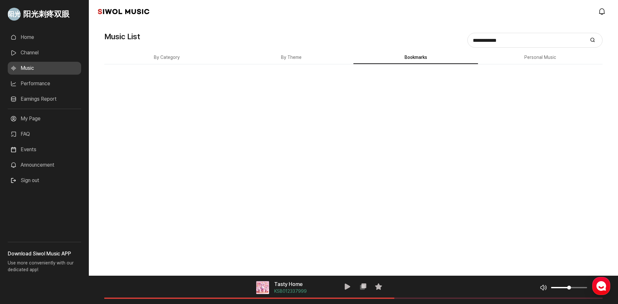
click at [163, 55] on button "By Category" at bounding box center [166, 57] width 124 height 13
click at [523, 40] on input "**********" at bounding box center [526, 40] width 115 height 9
click at [592, 37] on icon "submit" at bounding box center [592, 39] width 5 height 5
click at [592, 39] on icon "submit" at bounding box center [592, 39] width 5 height 5
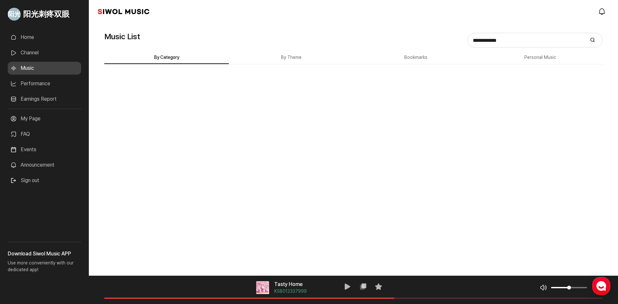
drag, startPoint x: 277, startPoint y: 53, endPoint x: 281, endPoint y: 53, distance: 4.5
click at [277, 53] on button "By Theme" at bounding box center [291, 57] width 124 height 13
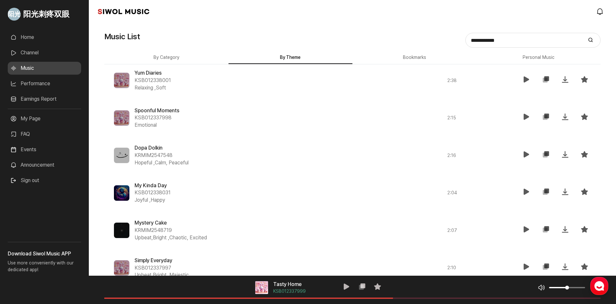
click at [407, 53] on button "Bookmarks" at bounding box center [414, 57] width 124 height 13
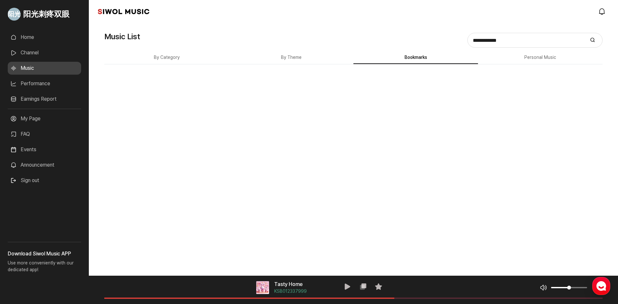
click at [526, 56] on button "Personal Music" at bounding box center [540, 57] width 124 height 13
drag, startPoint x: 171, startPoint y: 59, endPoint x: 212, endPoint y: 57, distance: 40.9
click at [171, 59] on button "By Category" at bounding box center [166, 57] width 124 height 13
drag, startPoint x: 460, startPoint y: 39, endPoint x: 347, endPoint y: 35, distance: 112.3
click at [355, 39] on div "**********" at bounding box center [353, 60] width 529 height 74
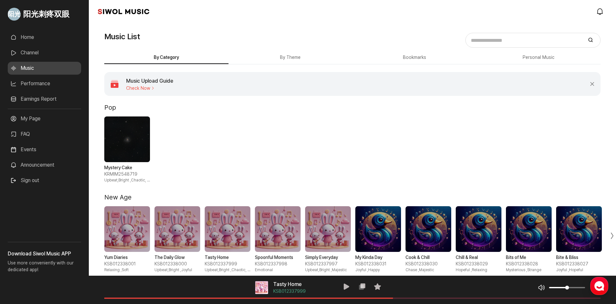
click at [142, 89] on span "Check Now" at bounding box center [149, 88] width 47 height 5
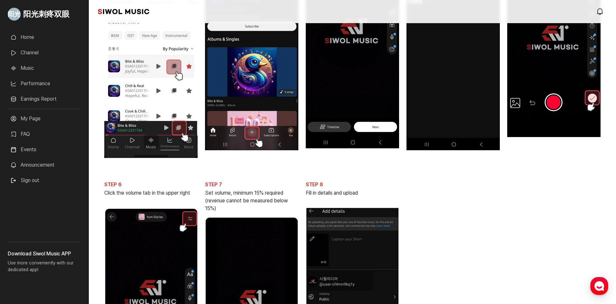
scroll to position [129, 0]
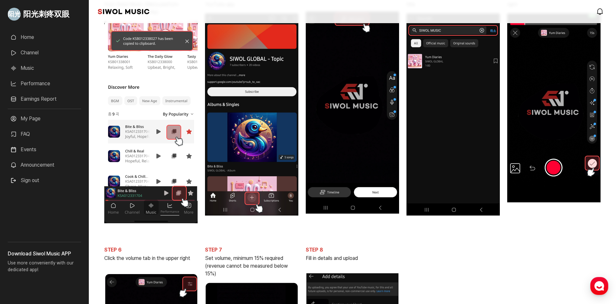
click at [30, 2] on div "阳光刺疼双眼" at bounding box center [44, 14] width 89 height 28
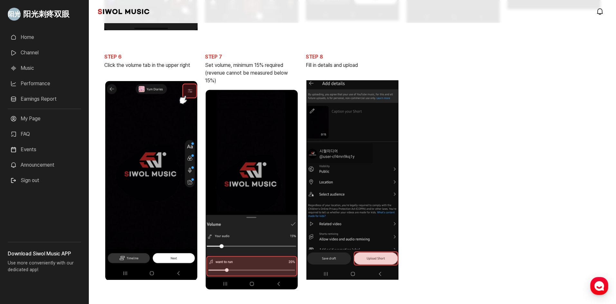
scroll to position [314, 0]
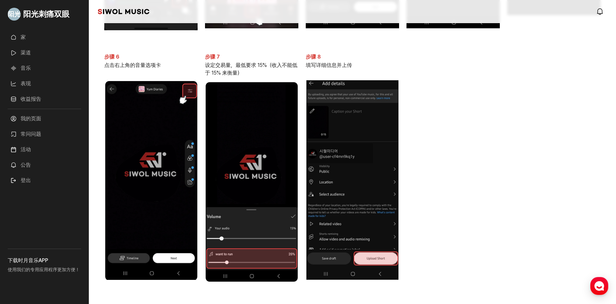
click at [23, 99] on font "收益报告" at bounding box center [31, 99] width 21 height 6
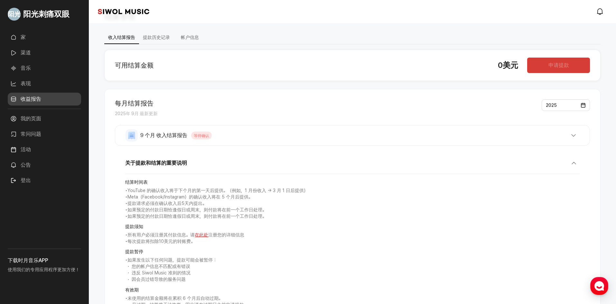
scroll to position [77, 0]
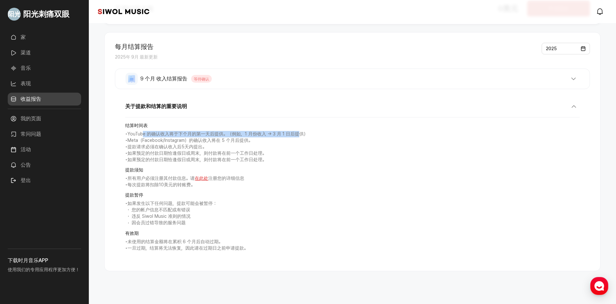
drag, startPoint x: 143, startPoint y: 135, endPoint x: 299, endPoint y: 131, distance: 156.0
click at [299, 131] on font "YouTube 的确认收入将于下个月的第一天后提供。（例如，1 月份收入 → 3 月 1 日后提供）" at bounding box center [217, 133] width 180 height 5
click at [196, 135] on font "YouTube 的确认收入将于下个月的第一天后提供。（例如，1 月份收入 → 3 月 1 日后提供）" at bounding box center [217, 133] width 180 height 5
drag, startPoint x: 248, startPoint y: 134, endPoint x: 268, endPoint y: 133, distance: 19.7
click at [268, 133] on font "YouTube 的确认收入将于下个月的第一天后提供。（例如，1 月份收入 → 3 月 1 日后提供）" at bounding box center [217, 133] width 180 height 5
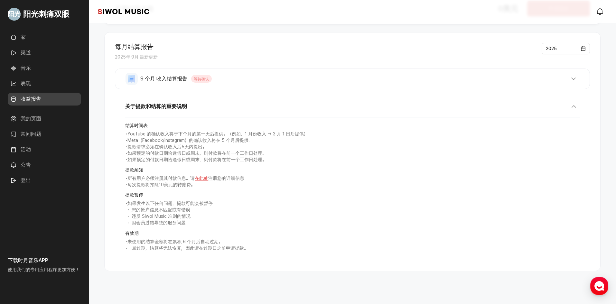
click at [211, 138] on font "Meta（Facebook/Instagram）的确认收入将在 5 个月后提供。" at bounding box center [189, 140] width 125 height 5
drag, startPoint x: 134, startPoint y: 141, endPoint x: 250, endPoint y: 139, distance: 115.8
click at [250, 139] on font "Meta（Facebook/Instagram）的确认收入将在 5 个月后提供。" at bounding box center [189, 140] width 125 height 5
click at [198, 141] on font "Meta（Facebook/Instagram）的确认收入将在 5 个月后提供。" at bounding box center [189, 140] width 125 height 5
drag, startPoint x: 181, startPoint y: 144, endPoint x: 187, endPoint y: 141, distance: 7.1
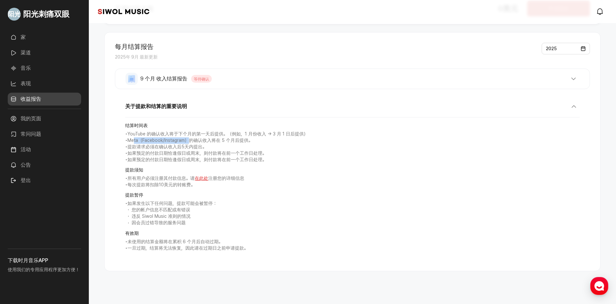
click at [187, 141] on font "Meta（Facebook/Instagram）的确认收入将在 5 个月后提供。" at bounding box center [189, 140] width 125 height 5
click at [157, 145] on font "提款请求必须在确认收入后5天内提出。" at bounding box center [166, 146] width 79 height 5
drag, startPoint x: 129, startPoint y: 139, endPoint x: 197, endPoint y: 139, distance: 67.6
click at [197, 139] on font "Meta（Facebook/Instagram）的确认收入将在 5 个月后提供。" at bounding box center [189, 140] width 125 height 5
click at [176, 145] on font "提款请求必须在确认收入后5天内提出。" at bounding box center [166, 146] width 79 height 5
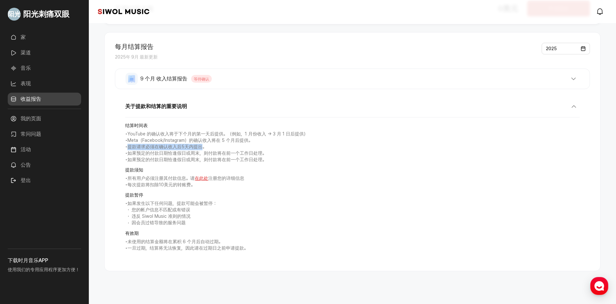
drag, startPoint x: 130, startPoint y: 146, endPoint x: 202, endPoint y: 146, distance: 72.7
click at [202, 146] on font "提款请求必须在确认收入后5天内提出。" at bounding box center [166, 146] width 79 height 5
click at [160, 149] on font "提款请求必须在确认收入后5天内提出。" at bounding box center [166, 146] width 79 height 5
drag, startPoint x: 126, startPoint y: 146, endPoint x: 205, endPoint y: 146, distance: 78.5
click at [205, 146] on p "• 提款请求必须在确认收入后5天内提出。" at bounding box center [352, 147] width 454 height 6
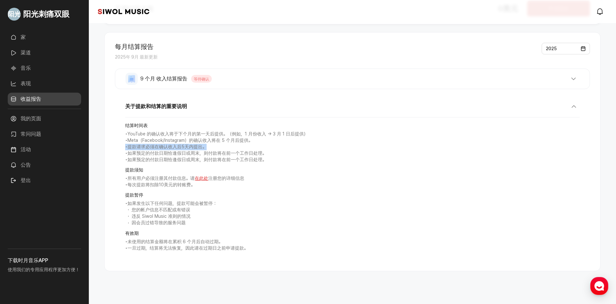
click at [160, 147] on font "提款请求必须在确认收入后5天内提出。" at bounding box center [166, 146] width 79 height 5
drag, startPoint x: 133, startPoint y: 148, endPoint x: 218, endPoint y: 146, distance: 85.6
click at [218, 146] on div "关于提款和结算的重要说明 结算时间表 • YouTube 的确认收入将于下个月的第一天后提供。（例如，1 月份收入 → 3 月 1 日后提供） • Meta（…" at bounding box center [352, 179] width 475 height 164
click at [163, 152] on font "如果预定的付款日期恰逢假日或周末，则付款将在前一个工作日处理。" at bounding box center [196, 153] width 139 height 5
drag, startPoint x: 125, startPoint y: 151, endPoint x: 278, endPoint y: 151, distance: 153.1
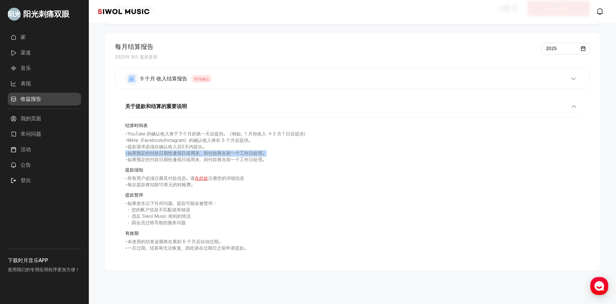
click at [278, 151] on p "• 如果预定的付款日期恰逢假日或周末，则付款将在前一个工作日处理。" at bounding box center [352, 153] width 454 height 6
click at [161, 159] on font "如果预定的付款日期恰逢假日或周末，则付款将在前一个工作日处理。" at bounding box center [196, 159] width 139 height 5
drag, startPoint x: 124, startPoint y: 153, endPoint x: 281, endPoint y: 153, distance: 157.9
click at [281, 153] on div "关于提款和结算的重要说明 结算时间表 • YouTube 的确认收入将于下个月的第一天后提供。（例如，1 月份收入 → 3 月 1 日后提供） • Meta（…" at bounding box center [352, 179] width 475 height 164
click at [171, 157] on p "• 如果预定的付款日期恰逢假日或周末，则付款将在前一个工作日处理。" at bounding box center [352, 160] width 454 height 6
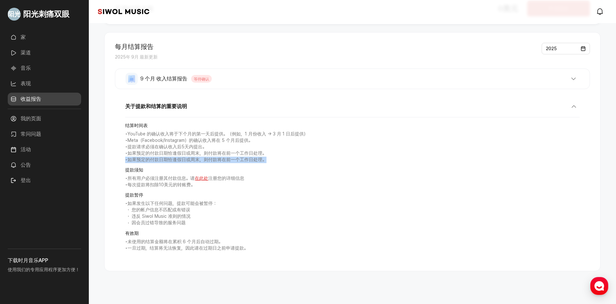
drag, startPoint x: 117, startPoint y: 158, endPoint x: 301, endPoint y: 159, distance: 184.0
click at [301, 159] on div "关于提款和结算的重要说明 结算时间表 • YouTube 的确认收入将于下个月的第一天后提供。（例如，1 月份收入 → 3 月 1 日后提供） • Meta（…" at bounding box center [352, 179] width 475 height 164
click at [190, 165] on div "结算时间表 • YouTube 的确认收入将于下个月的第一天后提供。（例如，1 月份收入 → 3 月 1 日后提供） • Meta（Facebook/Inst…" at bounding box center [352, 186] width 454 height 139
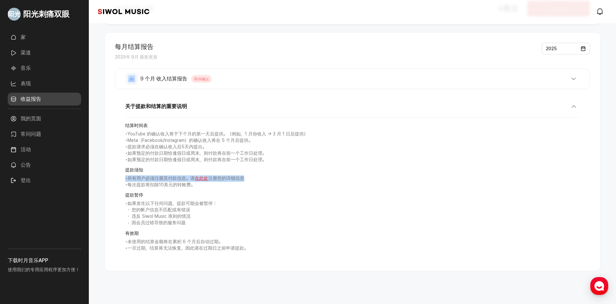
drag, startPoint x: 124, startPoint y: 175, endPoint x: 295, endPoint y: 175, distance: 171.4
click at [295, 175] on div "关于提款和结算的重要说明 结算时间表 • YouTube 的确认收入将于下个月的第一天后提供。（例如，1 月份收入 → 3 月 1 日后提供） • Meta（…" at bounding box center [352, 179] width 475 height 164
click at [219, 193] on strong "提款暂停" at bounding box center [352, 195] width 454 height 6
drag, startPoint x: 125, startPoint y: 205, endPoint x: 316, endPoint y: 206, distance: 190.1
click at [316, 206] on p "• 如果发生以下任何问题，提款可能会被暂停：" at bounding box center [352, 203] width 454 height 6
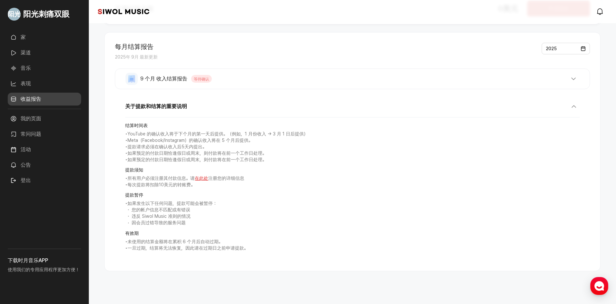
click at [222, 220] on li "因会员过错导致的服务问题" at bounding box center [352, 223] width 454 height 6
drag, startPoint x: 129, startPoint y: 210, endPoint x: 253, endPoint y: 212, distance: 124.5
click at [253, 212] on li "您的帐户信息不匹配或有错误" at bounding box center [352, 210] width 454 height 6
drag, startPoint x: 214, startPoint y: 225, endPoint x: 159, endPoint y: 219, distance: 55.6
click at [205, 224] on li "因会员过错导致的服务问题" at bounding box center [352, 223] width 454 height 6
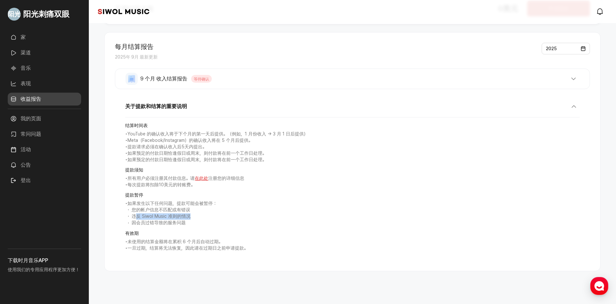
drag, startPoint x: 138, startPoint y: 215, endPoint x: 244, endPoint y: 217, distance: 106.5
click at [244, 217] on li "违反 Siwol Music 准则的情况" at bounding box center [352, 216] width 454 height 6
drag, startPoint x: 205, startPoint y: 230, endPoint x: 189, endPoint y: 229, distance: 16.1
click at [205, 230] on div "结算时间表 • YouTube 的确认收入将于下个月的第一天后提供。（例如，1 月份收入 → 3 月 1 日后提供） • Meta（Facebook/Inst…" at bounding box center [352, 186] width 454 height 139
drag, startPoint x: 131, startPoint y: 224, endPoint x: 228, endPoint y: 229, distance: 96.7
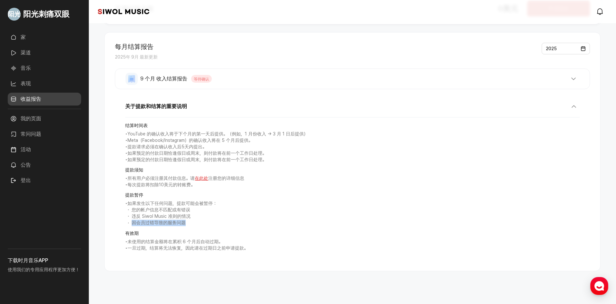
click at [233, 226] on li "因会员过错导致的服务问题" at bounding box center [352, 223] width 454 height 6
click at [211, 232] on strong "有效期" at bounding box center [352, 233] width 454 height 6
drag, startPoint x: 123, startPoint y: 241, endPoint x: 325, endPoint y: 246, distance: 201.4
click at [325, 246] on div "关于提款和结算的重要说明 结算时间表 • YouTube 的确认收入将于下个月的第一天后提供。（例如，1 月份收入 → 3 月 1 日后提供） • Meta（…" at bounding box center [352, 179] width 475 height 164
click at [210, 254] on div "结算时间表 • YouTube 的确认收入将于下个月的第一天后提供。（例如，1 月份收入 → 3 月 1 日后提供） • Meta（Facebook/Inst…" at bounding box center [352, 186] width 454 height 139
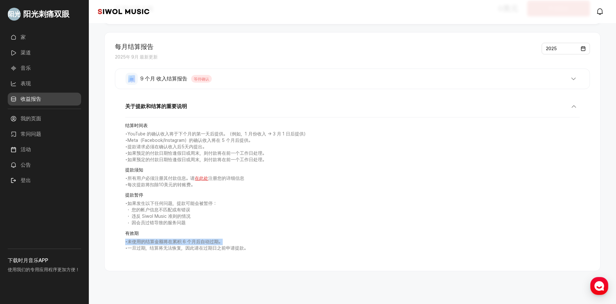
drag, startPoint x: 122, startPoint y: 240, endPoint x: 277, endPoint y: 240, distance: 155.7
click at [277, 240] on div "关于提款和结算的重要说明 结算时间表 • YouTube 的确认收入将于下个月的第一天后提供。（例如，1 月份收入 → 3 月 1 日后提供） • Meta（…" at bounding box center [352, 179] width 475 height 164
click at [131, 251] on p "• 一旦过期，结算将无法恢复，因此请在过期日之前申请提款。" at bounding box center [352, 248] width 454 height 6
click at [47, 136] on link "常问问题" at bounding box center [44, 134] width 73 height 13
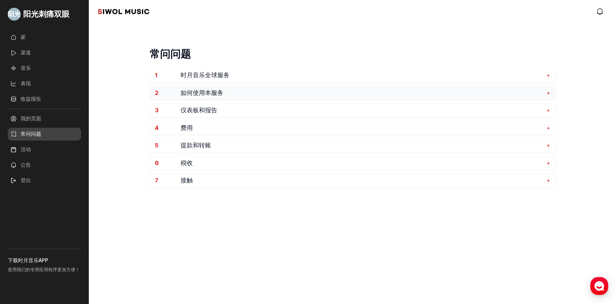
click at [236, 94] on span "如何使用本服务" at bounding box center [361, 92] width 363 height 7
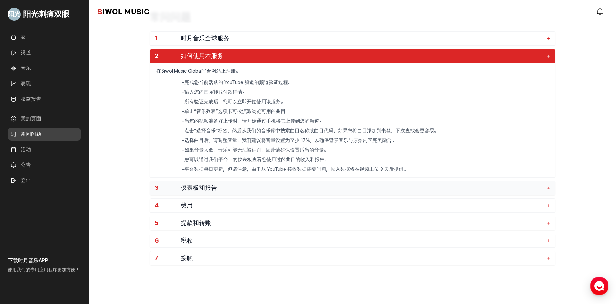
scroll to position [39, 0]
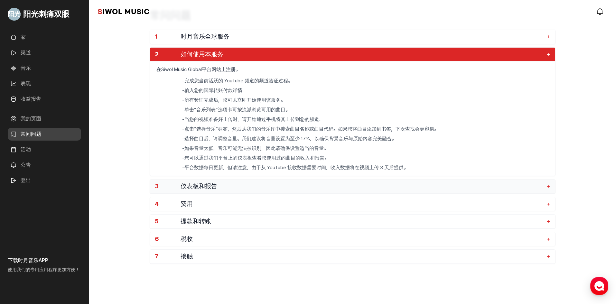
click at [234, 185] on span "仪表板和报告" at bounding box center [361, 186] width 363 height 7
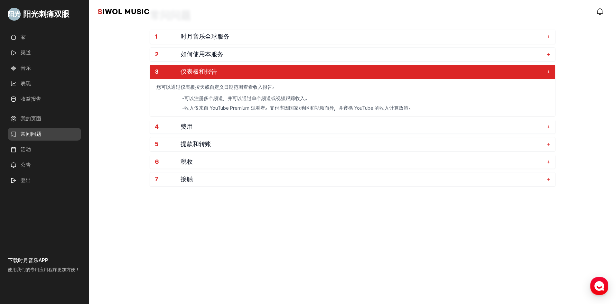
click at [175, 193] on div "常问问题 1 时月音乐全球服务 + 2 如何使用本服务 + 3 仪表板和报告 + 您可以通过仪表板按天或自定义日期范围查看收入报告。 - 可以注册多个频道，并…" at bounding box center [353, 105] width 406 height 213
click at [15, 35] on link "家" at bounding box center [44, 37] width 73 height 13
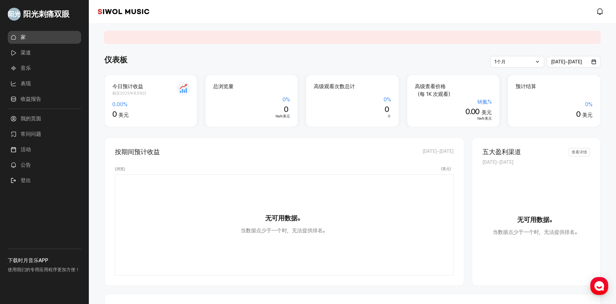
click at [36, 49] on link "渠道" at bounding box center [44, 52] width 73 height 13
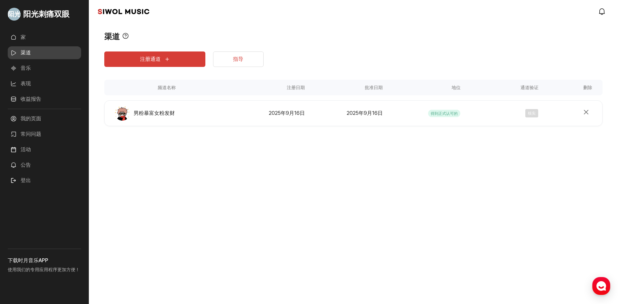
click at [160, 58] on button "注册通道" at bounding box center [154, 58] width 101 height 15
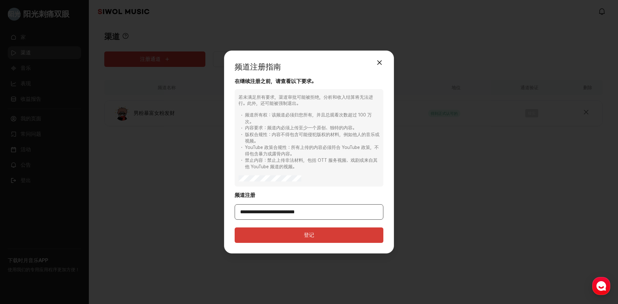
click at [278, 214] on input "**********" at bounding box center [308, 211] width 149 height 15
drag, startPoint x: 330, startPoint y: 216, endPoint x: 175, endPoint y: 207, distance: 154.7
click at [175, 207] on div "**********" at bounding box center [309, 152] width 618 height 304
paste input "**********"
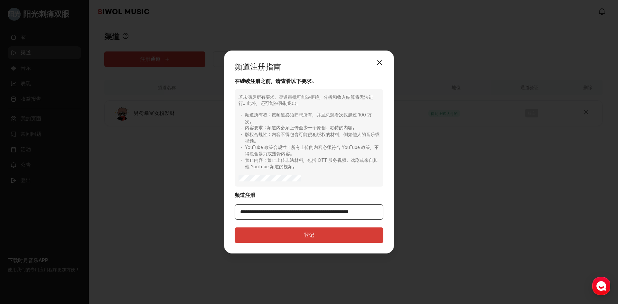
type input "**********"
click at [319, 179] on div "若未满足所有要求，渠道审批可能被拒绝，分析和收入结算将无法进行。此外，还可能被强制退出。 频道所有权：该频道必须归您所有，并且总观看次数超过 100 万次。 …" at bounding box center [308, 138] width 149 height 98
click at [310, 236] on font "登记" at bounding box center [309, 235] width 10 height 6
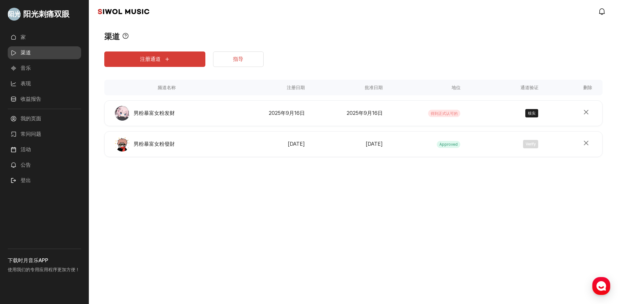
click at [184, 109] on div "男粉暴富女粉发财" at bounding box center [166, 113] width 121 height 15
click at [386, 211] on div "阳光刺痛双眼 家 渠道 音乐 表现 收益报告 更多的 我的页面 常问问题 活动 公告 登出 下载时月音乐APP 使用我们的专用应用程序更加方便！ 时月音乐 m…" at bounding box center [309, 152] width 618 height 304
click at [429, 181] on div "注册通道 指导 频道名称 注册日期 批准日期 地位 通道验证 删除 频道名称 男粉暴富女粉发财 注册日期 2025年9月16日 批准日期 2025年9月16日…" at bounding box center [353, 114] width 498 height 145
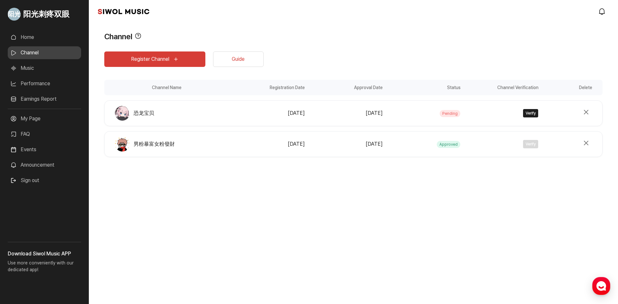
click at [526, 113] on button "Verify" at bounding box center [530, 113] width 15 height 8
type input "****"
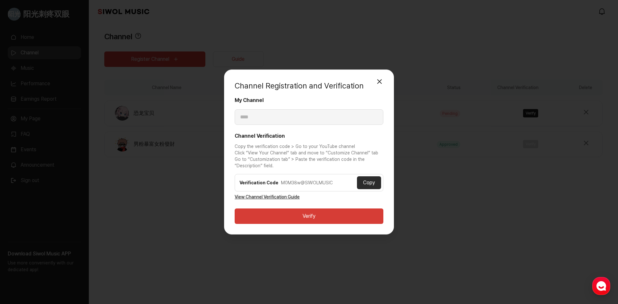
click at [369, 180] on button "Copy" at bounding box center [369, 182] width 24 height 13
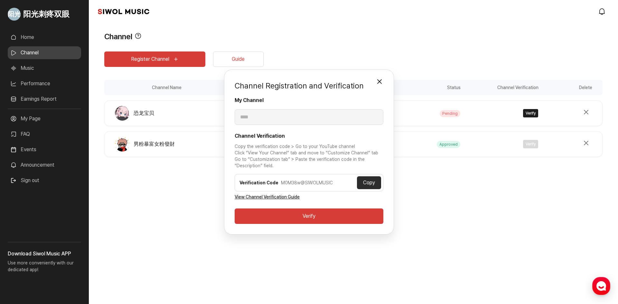
click at [168, 216] on div "Channel Registration and Verification Close Modal My Channel **** Channel Verif…" at bounding box center [309, 152] width 618 height 304
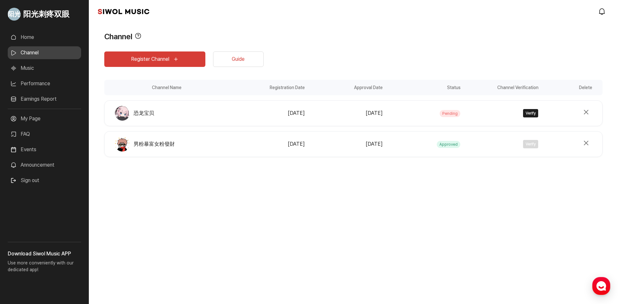
click at [200, 268] on div "阳光刺疼双眼 Home Channel Music Performance Earnings Report More My Page FAQ Events A…" at bounding box center [309, 152] width 618 height 304
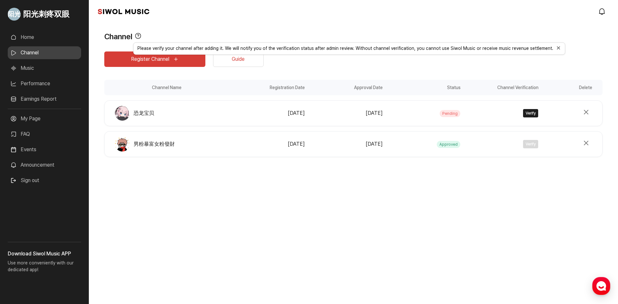
click at [169, 225] on div "阳光刺疼双眼 Home Channel Music Performance Earnings Report More My Page FAQ Events A…" at bounding box center [309, 152] width 618 height 304
click at [252, 205] on div "阳光刺疼双眼 Home Channel Music Performance Earnings Report More My Page FAQ Events A…" at bounding box center [309, 152] width 618 height 304
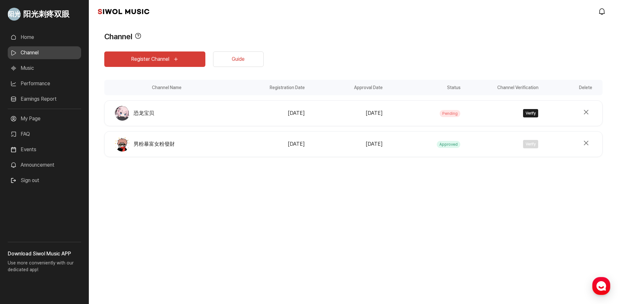
click at [159, 186] on div "Register Channel Guide Channel Name Registration Date Approval Date Status Chan…" at bounding box center [353, 114] width 498 height 145
click at [530, 111] on button "Verify" at bounding box center [530, 113] width 15 height 8
type input "****"
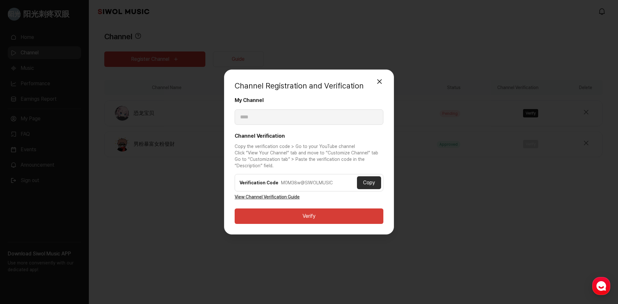
click at [381, 83] on button "Close Modal" at bounding box center [379, 81] width 13 height 13
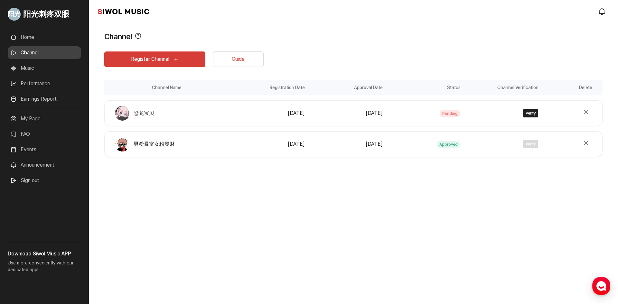
click at [381, 216] on div "阳光刺疼双眼 Home Channel Music Performance Earnings Report More My Page FAQ Events A…" at bounding box center [309, 152] width 618 height 304
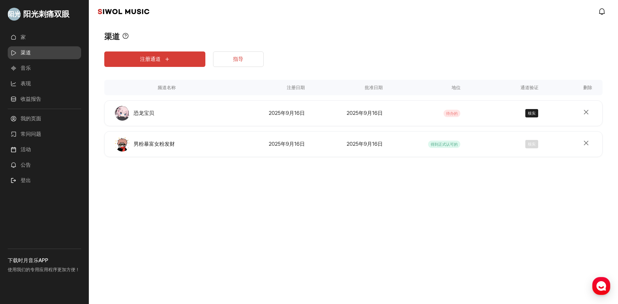
click at [447, 114] on font "待办的" at bounding box center [452, 113] width 12 height 5
click at [450, 113] on font "待办的" at bounding box center [452, 113] width 12 height 5
click at [528, 111] on button "核实" at bounding box center [531, 113] width 13 height 8
type input "****"
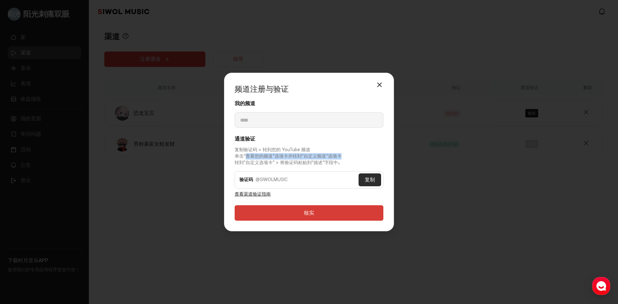
drag, startPoint x: 246, startPoint y: 156, endPoint x: 347, endPoint y: 157, distance: 101.0
click at [347, 157] on p "复制验证码 > 转到您的 YouTube 频道 单击“查看您的频道”选项卡并转到“自定义频道”选项卡 转到“自定义选项卡” > 将验证码粘贴到“描述”字段中。" at bounding box center [308, 156] width 149 height 19
click at [299, 215] on button "核实" at bounding box center [308, 212] width 149 height 15
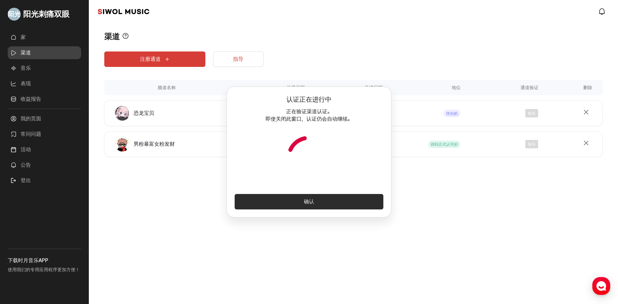
click at [289, 207] on button "确认" at bounding box center [308, 201] width 149 height 15
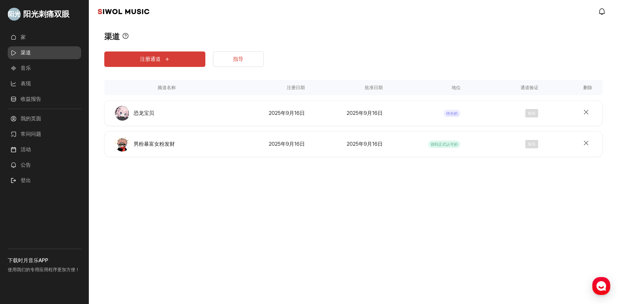
click at [535, 115] on div "核实" at bounding box center [501, 113] width 74 height 8
click at [532, 114] on div "核实" at bounding box center [501, 113] width 74 height 8
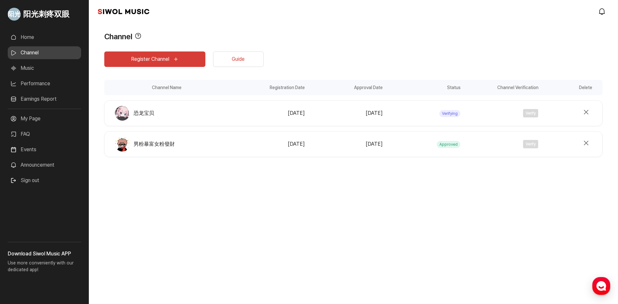
click at [450, 112] on span "Verifying" at bounding box center [449, 113] width 21 height 7
click at [437, 178] on div "Register Channel Guide Channel Name Registration Date Approval Date Status Chan…" at bounding box center [353, 114] width 498 height 145
click at [246, 117] on div "[DATE]" at bounding box center [268, 113] width 74 height 8
click at [300, 213] on div "阳光刺疼双眼 Home Channel Music Performance Earnings Report More My Page FAQ Events A…" at bounding box center [309, 152] width 618 height 304
click at [36, 71] on link "Music" at bounding box center [44, 68] width 73 height 13
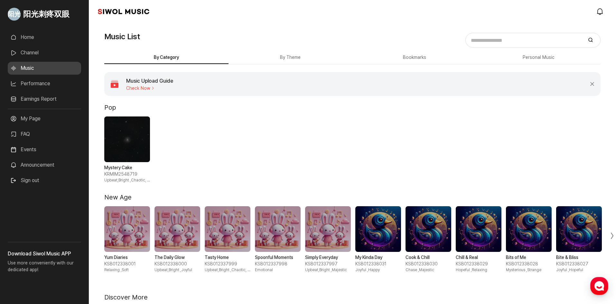
click at [37, 39] on link "Home" at bounding box center [44, 37] width 73 height 13
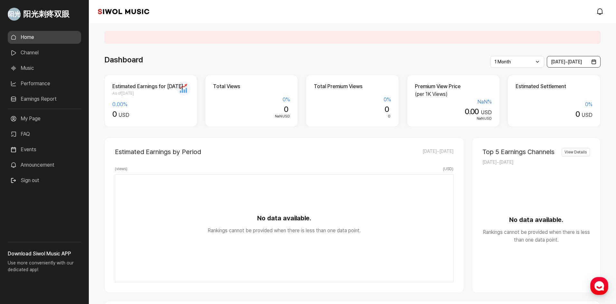
click at [561, 60] on span "[DATE] ~ [DATE]" at bounding box center [566, 61] width 31 height 5
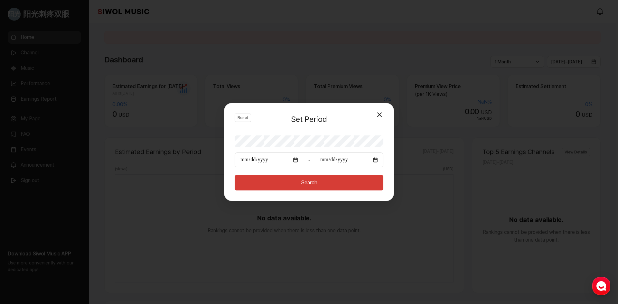
click at [382, 114] on button "Close Modal" at bounding box center [379, 114] width 13 height 13
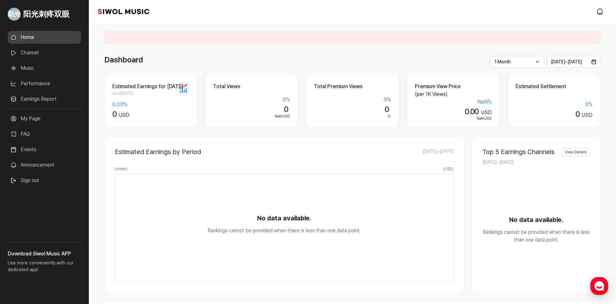
click at [499, 66] on div "1 Month Latest 1 Week 1 Month 3 Months 6 Months 1 Year" at bounding box center [517, 62] width 54 height 12
click at [506, 74] on li "Latest" at bounding box center [517, 75] width 46 height 12
click at [302, 36] on div at bounding box center [352, 37] width 496 height 13
click at [120, 12] on link "Siwol Music" at bounding box center [123, 11] width 51 height 6
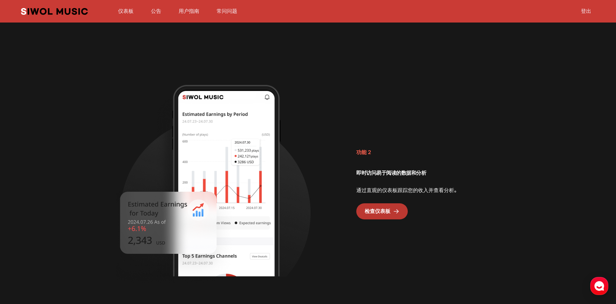
scroll to position [836, 0]
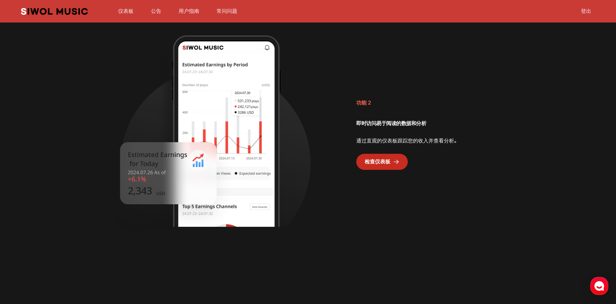
click at [380, 164] on font "检查仪表板" at bounding box center [377, 162] width 26 height 6
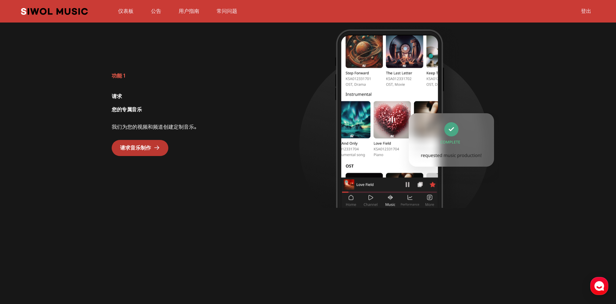
scroll to position [501, 0]
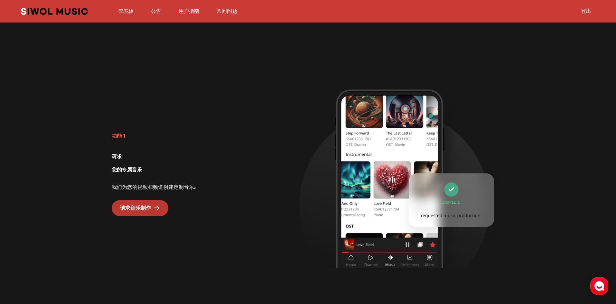
click at [120, 14] on font "仪表板" at bounding box center [125, 11] width 15 height 6
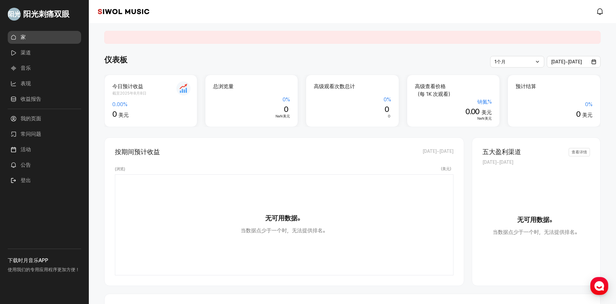
click at [32, 55] on link "渠道" at bounding box center [44, 52] width 73 height 13
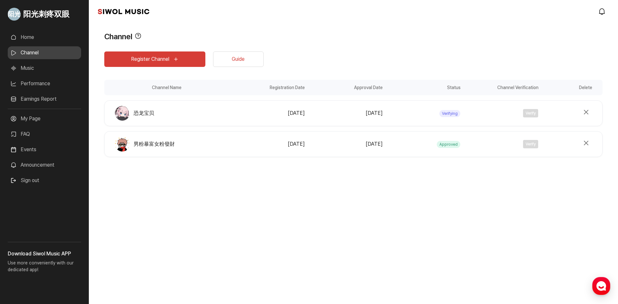
click at [142, 113] on span "恐龙宝贝" at bounding box center [143, 113] width 21 height 8
drag, startPoint x: 156, startPoint y: 113, endPoint x: 126, endPoint y: 113, distance: 29.6
click at [126, 113] on div "恐龙宝贝" at bounding box center [166, 113] width 121 height 15
copy div "恐龙宝贝"
click at [189, 213] on div "阳光刺疼双眼 Home Channel Music Performance Earnings Report More My Page FAQ Events A…" at bounding box center [309, 152] width 618 height 304
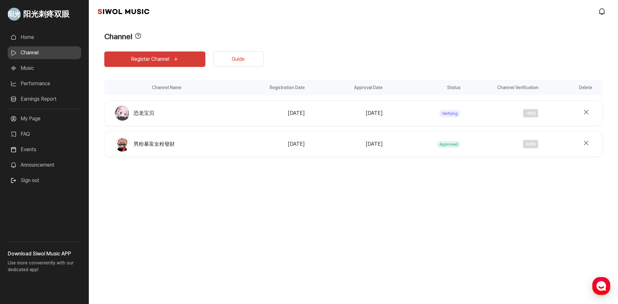
click at [527, 113] on div "Verify" at bounding box center [501, 113] width 74 height 8
click at [530, 113] on div "Verify" at bounding box center [501, 113] width 74 height 8
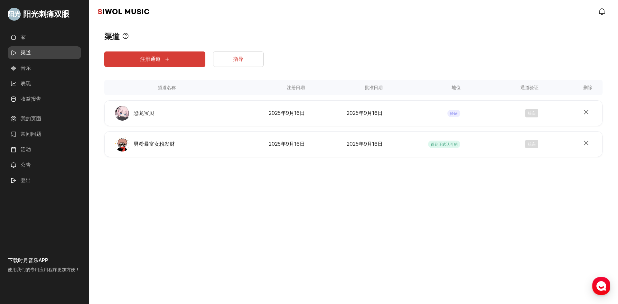
click at [236, 62] on link "指导" at bounding box center [238, 58] width 51 height 15
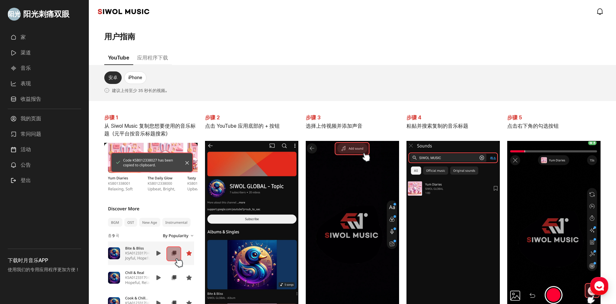
click at [26, 121] on font "我的页面" at bounding box center [31, 118] width 21 height 6
click at [36, 128] on link "常问问题" at bounding box center [44, 134] width 73 height 13
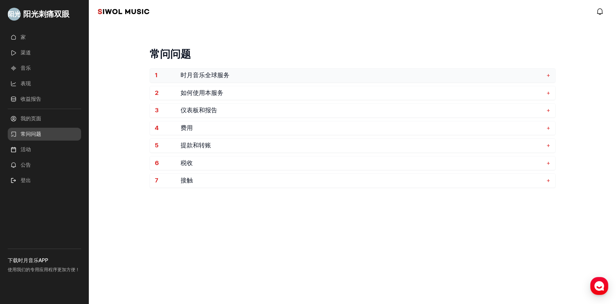
click at [238, 71] on button "1 时月音乐全球服务 +" at bounding box center [352, 76] width 405 height 14
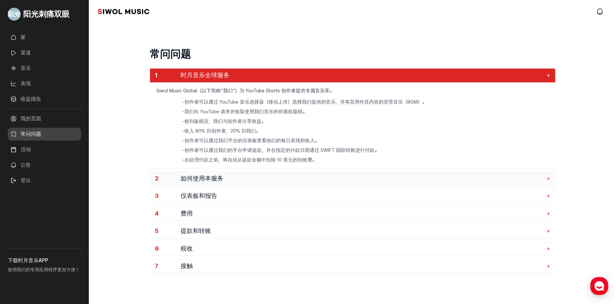
click at [244, 175] on span "如何使用本服务" at bounding box center [361, 178] width 363 height 7
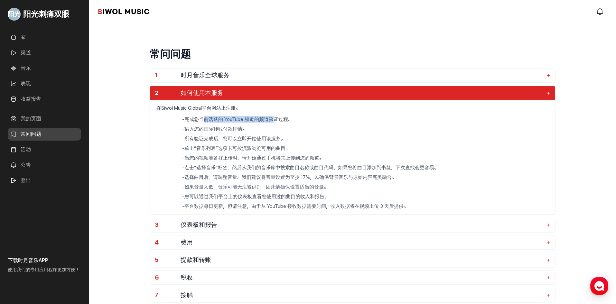
drag, startPoint x: 202, startPoint y: 118, endPoint x: 273, endPoint y: 117, distance: 71.4
click at [273, 117] on font "完成您当前活跃的 YouTube 频道的频道验证过程。" at bounding box center [238, 119] width 108 height 6
click at [215, 136] on font "所有验证完成后，您可以立即开始使用该服务。" at bounding box center [234, 139] width 101 height 6
drag, startPoint x: 194, startPoint y: 183, endPoint x: 328, endPoint y: 186, distance: 134.8
click at [328, 186] on ul "- 完成您当前活跃的 YouTube 频道的频道验证过程。 - 输入您的国际转账付款详情。 - 所有验证完成后，您可以立即开始使用该服务。 - 单击“音乐列表…" at bounding box center [352, 165] width 405 height 98
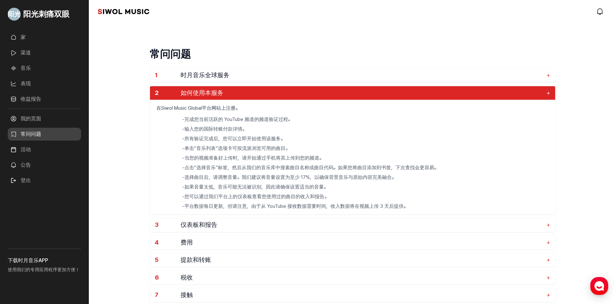
click at [245, 194] on font "您可以通过我们平台上的仪表板查看您使用过的曲目的收入和报告。" at bounding box center [256, 197] width 144 height 6
drag, startPoint x: 194, startPoint y: 196, endPoint x: 350, endPoint y: 196, distance: 156.0
click at [350, 196] on li "- 您可以通过我们平台上的仪表板查看您使用过的曲目的收入和报告。" at bounding box center [365, 196] width 366 height 6
click at [249, 206] on font "平台数据每日更新，但请注意，由于从 YouTube 接收数据需要时间，收入数据将在视频上传 3 天后提供。" at bounding box center [296, 206] width 224 height 6
click at [23, 39] on font "家" at bounding box center [23, 37] width 5 height 6
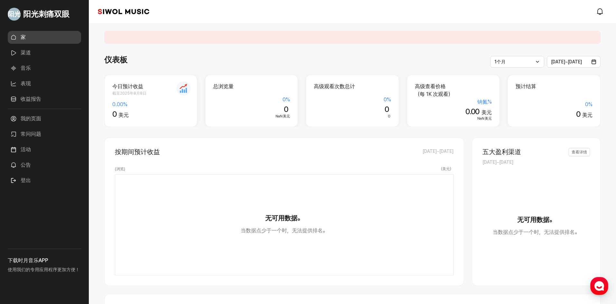
click at [30, 55] on font "渠道" at bounding box center [26, 53] width 10 height 6
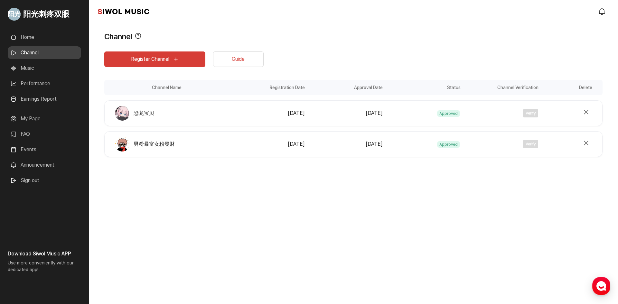
click at [447, 158] on div "Register Channel Guide Channel Name Registration Date Approval Date Status Chan…" at bounding box center [353, 114] width 498 height 145
click at [388, 212] on div "阳光刺疼双眼 Home Channel Music Performance Earnings Report More My Page FAQ Events A…" at bounding box center [309, 152] width 618 height 304
click at [163, 66] on button "Register Channel" at bounding box center [154, 58] width 101 height 15
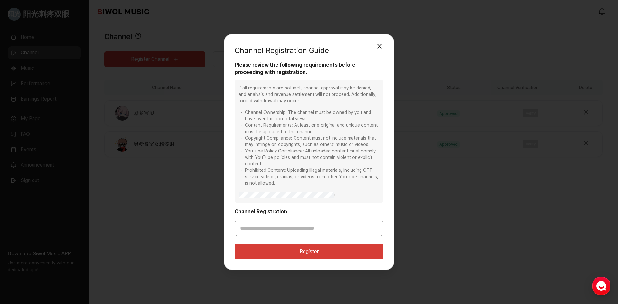
drag, startPoint x: 287, startPoint y: 233, endPoint x: 269, endPoint y: 224, distance: 20.1
click at [287, 233] on input "Channel Registration" at bounding box center [308, 228] width 149 height 15
paste input "**********"
type input "**********"
click at [292, 251] on button "Register" at bounding box center [308, 251] width 149 height 15
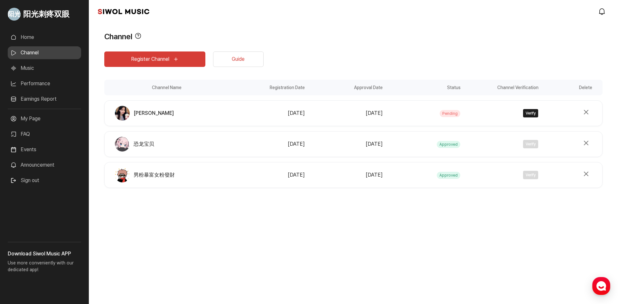
drag, startPoint x: 400, startPoint y: 218, endPoint x: 426, endPoint y: 198, distance: 33.1
click at [400, 218] on div "Channel View Tooltip Please verify your channel after adding it. We will notify…" at bounding box center [353, 124] width 529 height 203
click at [529, 113] on button "Verify" at bounding box center [530, 113] width 15 height 8
type input "**"
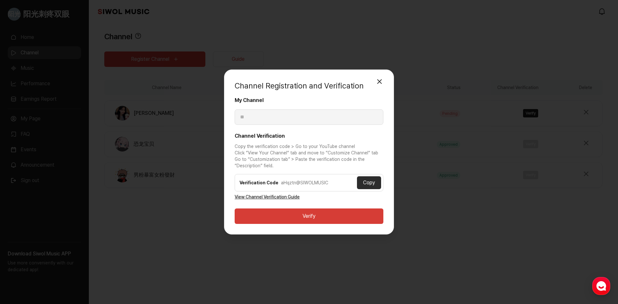
click at [366, 182] on button "Copy" at bounding box center [369, 182] width 24 height 13
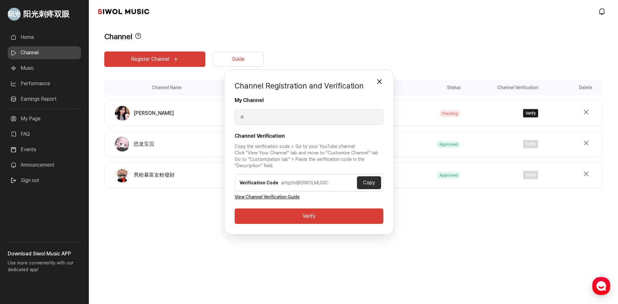
drag, startPoint x: 188, startPoint y: 200, endPoint x: 175, endPoint y: 190, distance: 17.2
click at [188, 200] on div "Channel Registration and Verification Close Modal My Channel ** Channel Verific…" at bounding box center [309, 152] width 618 height 304
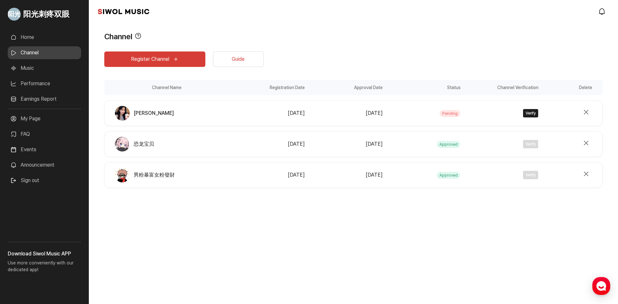
click at [19, 13] on span "Go to My Profile" at bounding box center [14, 14] width 13 height 13
click at [35, 120] on link "My Page" at bounding box center [44, 118] width 73 height 13
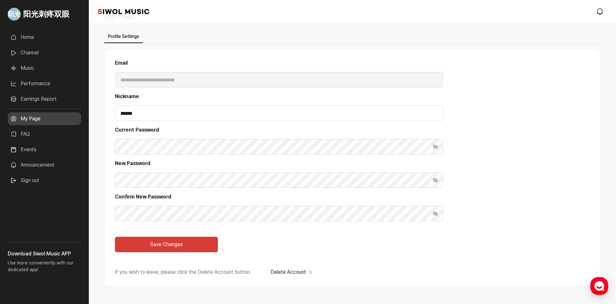
scroll to position [32, 0]
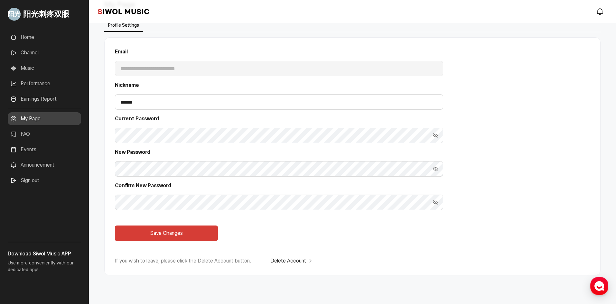
click at [32, 48] on link "Channel" at bounding box center [44, 52] width 73 height 13
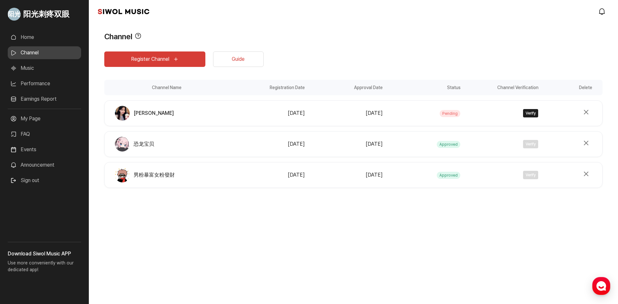
click at [135, 218] on div "**********" at bounding box center [353, 130] width 498 height 176
click at [232, 63] on link "Guide" at bounding box center [238, 58] width 51 height 15
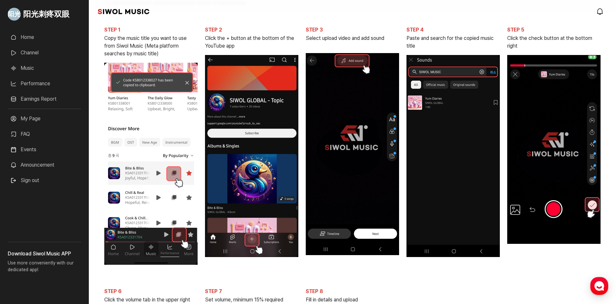
scroll to position [97, 0]
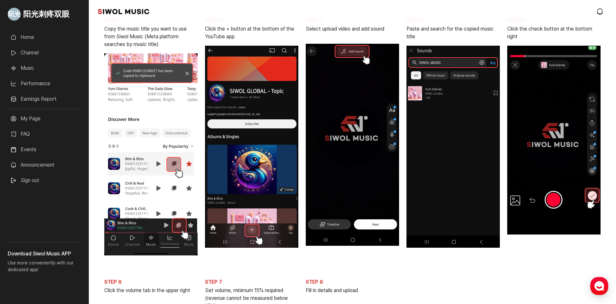
click at [448, 131] on img at bounding box center [452, 147] width 93 height 202
click at [24, 263] on p "Use more conveniently with our dedicated app!" at bounding box center [44, 268] width 73 height 21
click at [21, 249] on div "Download Siwol Music APP Use more conveniently with our dedicated app!" at bounding box center [44, 273] width 73 height 62
click at [37, 147] on link "Events" at bounding box center [44, 149] width 73 height 13
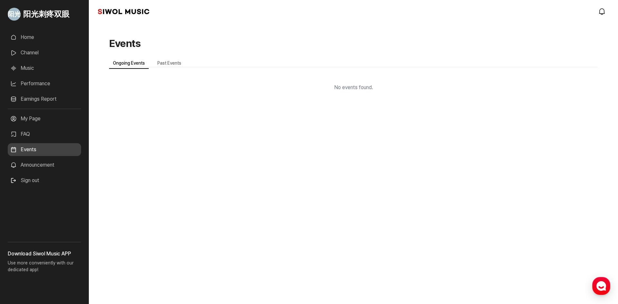
click at [20, 39] on link "Home" at bounding box center [44, 37] width 73 height 13
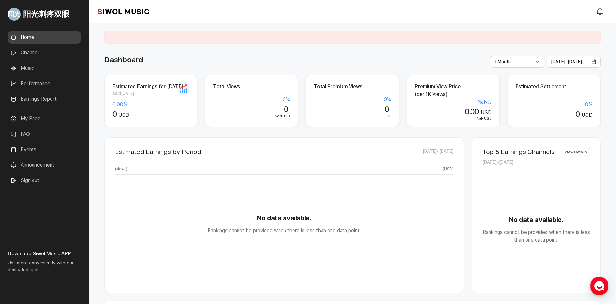
click at [178, 15] on div "Siwol Music modal.notifications" at bounding box center [352, 11] width 527 height 23
click at [38, 55] on link "Channel" at bounding box center [44, 52] width 73 height 13
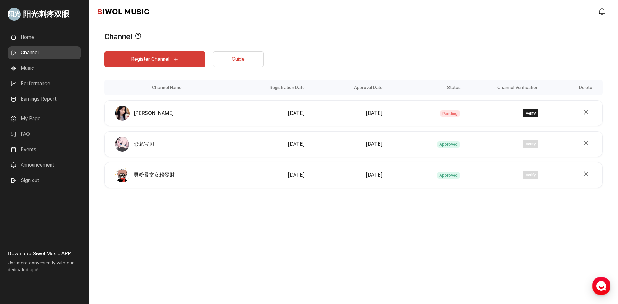
click at [347, 149] on div "Registration Date [DATE] Approval Date [DATE] Status Approved Channel Verificat…" at bounding box center [415, 144] width 373 height 14
click at [449, 145] on span "Approved" at bounding box center [448, 144] width 23 height 7
click at [428, 212] on div "**********" at bounding box center [353, 130] width 498 height 176
click at [525, 115] on button "Verify" at bounding box center [530, 113] width 15 height 8
type input "**"
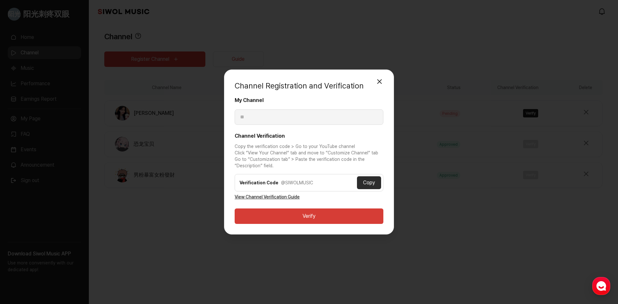
click at [328, 217] on button "Verify" at bounding box center [308, 215] width 149 height 15
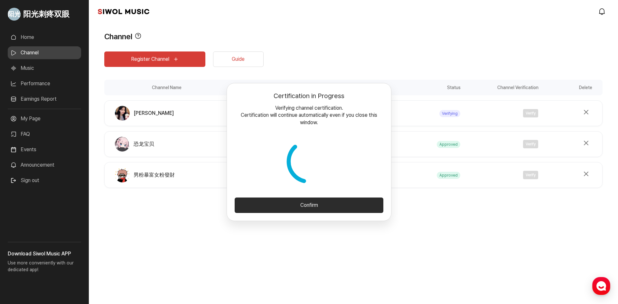
click at [326, 206] on button "Confirm" at bounding box center [308, 205] width 149 height 15
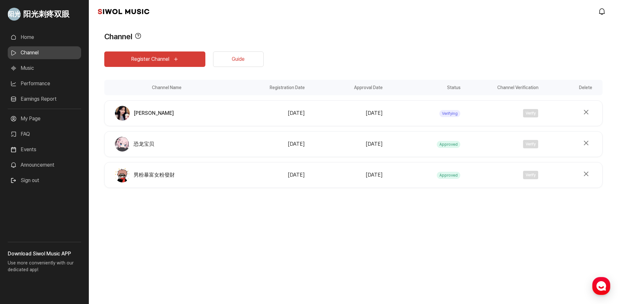
click at [445, 230] on div "阳光刺疼双眼 Home Channel Music Performance Earnings Report More My Page FAQ Events A…" at bounding box center [309, 152] width 618 height 304
drag, startPoint x: 170, startPoint y: 220, endPoint x: 184, endPoint y: 208, distance: 18.3
click at [171, 220] on div "Channel View Tooltip Please verify your channel after adding it. We will notify…" at bounding box center [353, 124] width 529 height 203
drag, startPoint x: 280, startPoint y: 215, endPoint x: 388, endPoint y: 275, distance: 123.4
click at [280, 215] on div "Register Channel Guide Channel Name Registration Date Approval Date Status Chan…" at bounding box center [353, 130] width 498 height 176
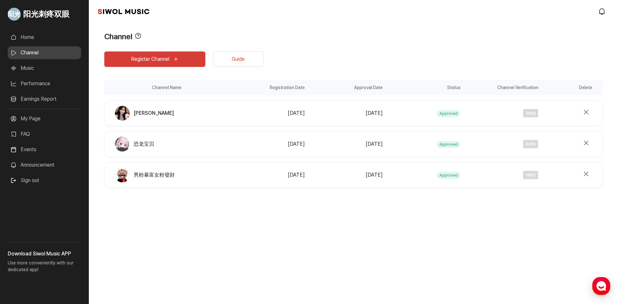
click at [181, 209] on div "Register Channel Guide Channel Name Registration Date Approval Date Status Chan…" at bounding box center [353, 130] width 498 height 176
click at [587, 141] on button "Delete Channel" at bounding box center [586, 143] width 12 height 12
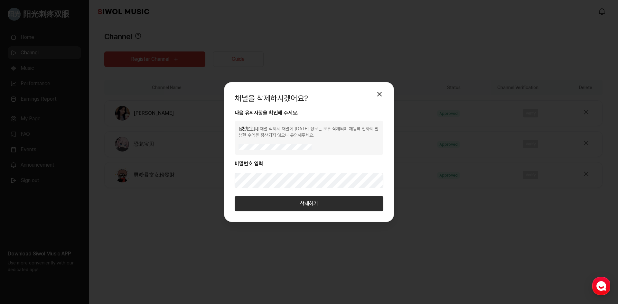
click at [305, 208] on button "삭제하기" at bounding box center [308, 203] width 149 height 15
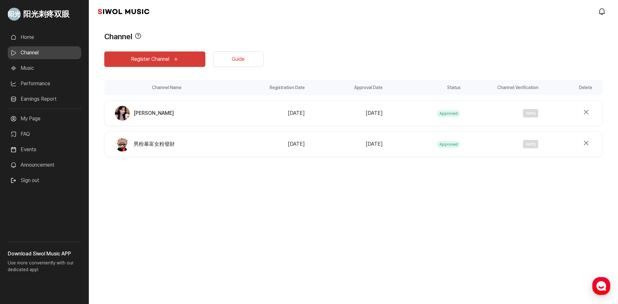
click at [182, 214] on div "阳光刺疼双眼 Home Channel Music Performance Earnings Report More My Page FAQ Events A…" at bounding box center [309, 152] width 618 height 304
